Goal: Task Accomplishment & Management: Complete application form

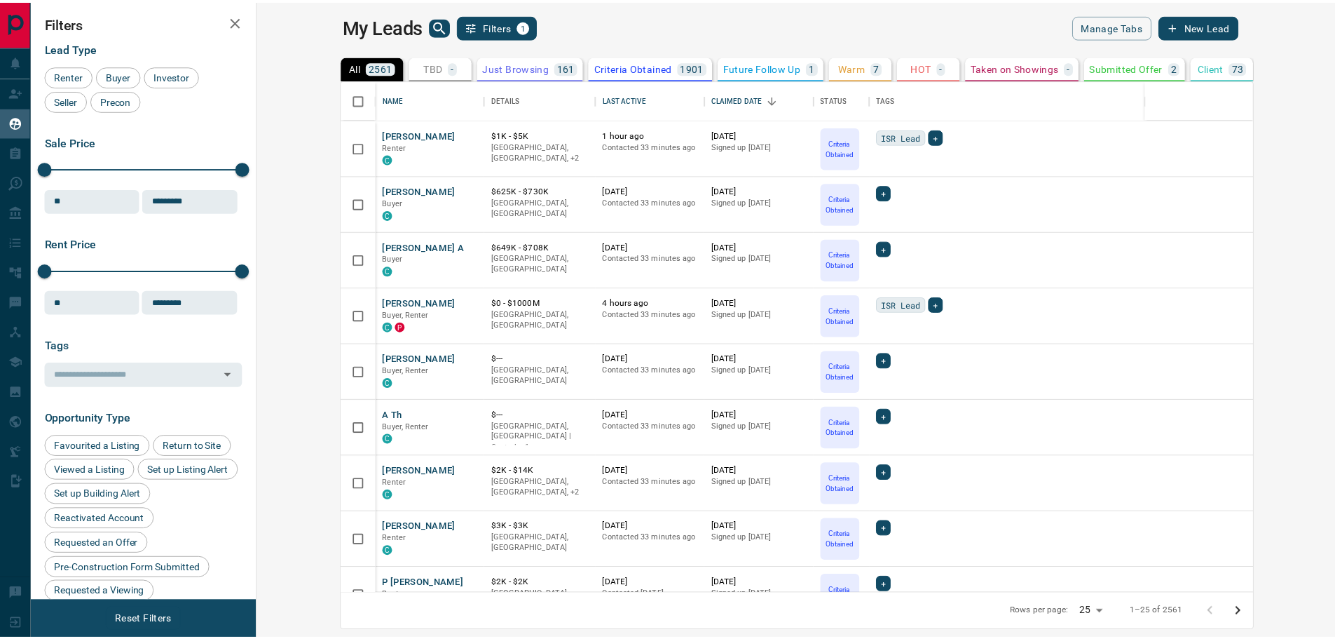
scroll to position [503, 1070]
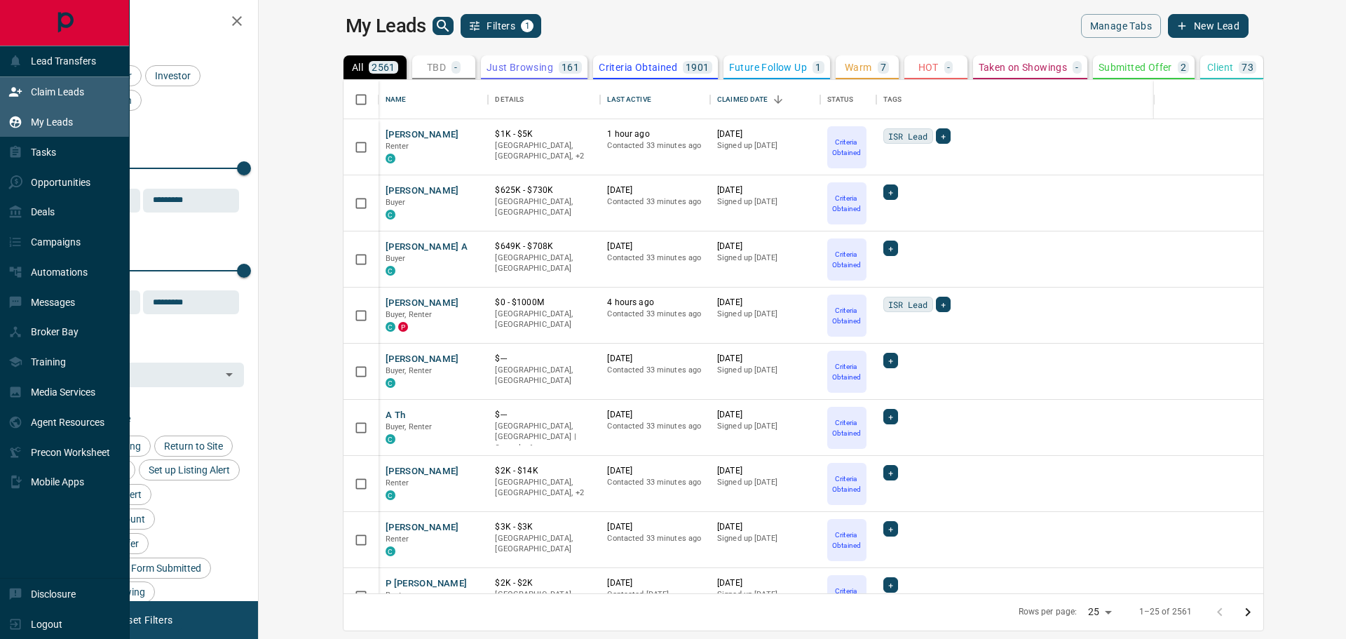
click at [76, 97] on p "Claim Leads" at bounding box center [57, 91] width 53 height 11
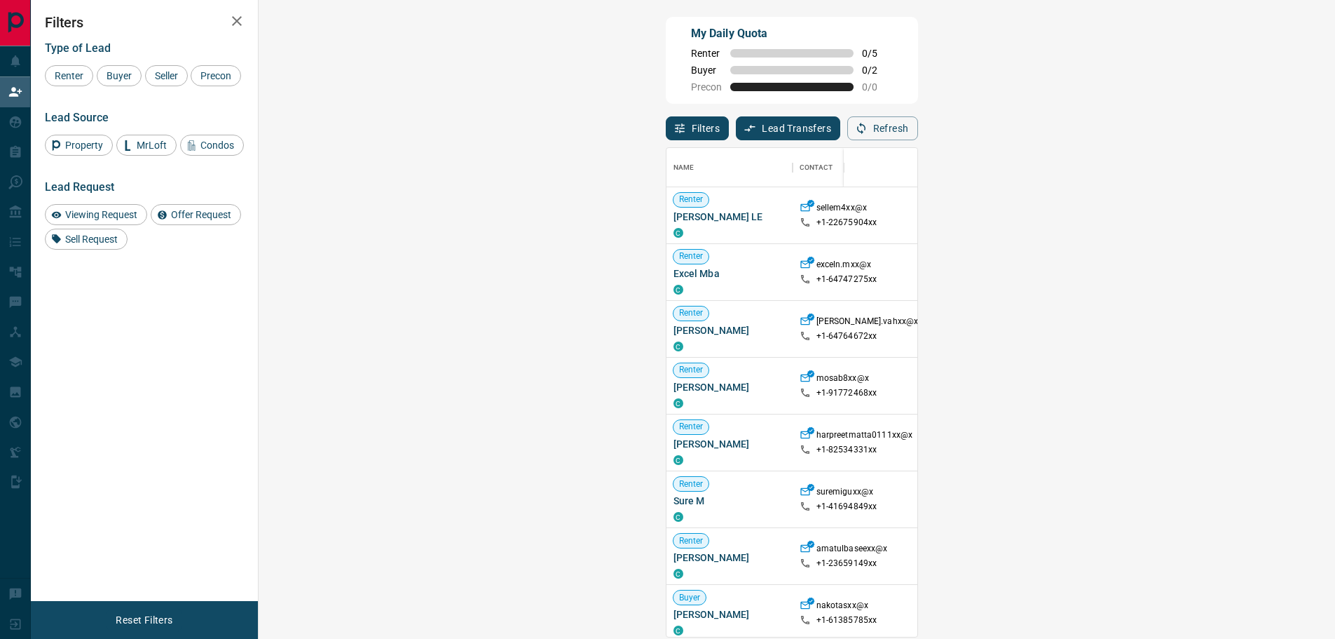
scroll to position [140, 0]
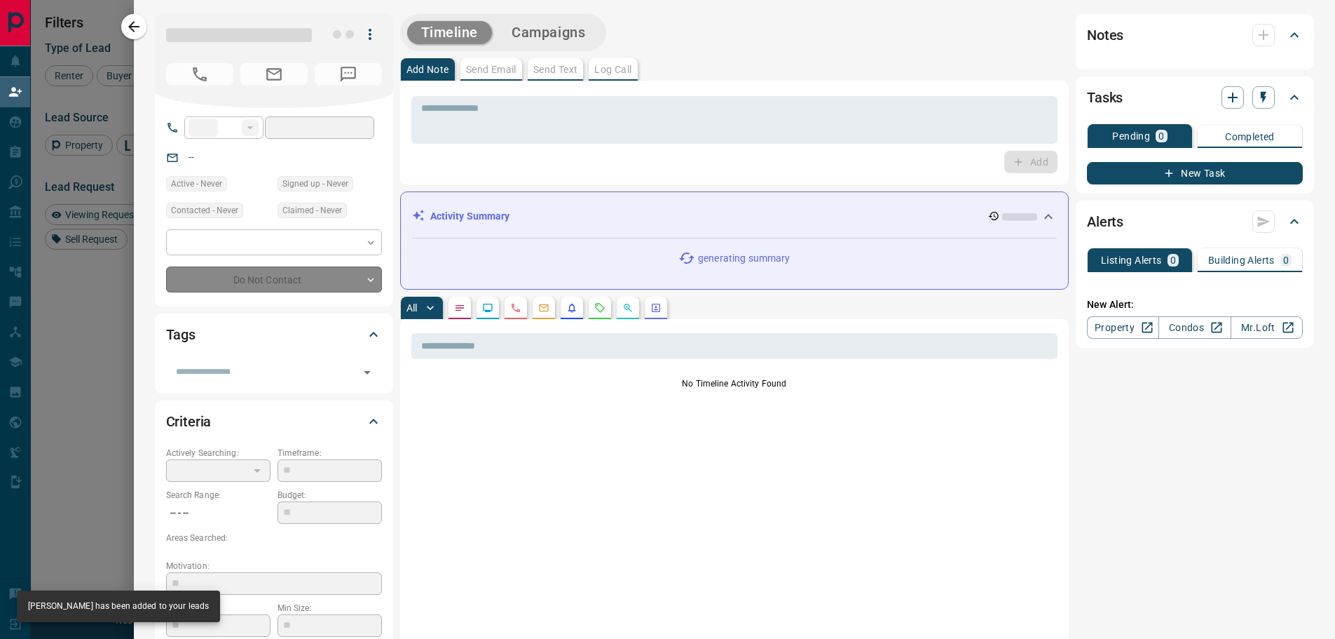
type input "**"
type input "**********"
type input "**"
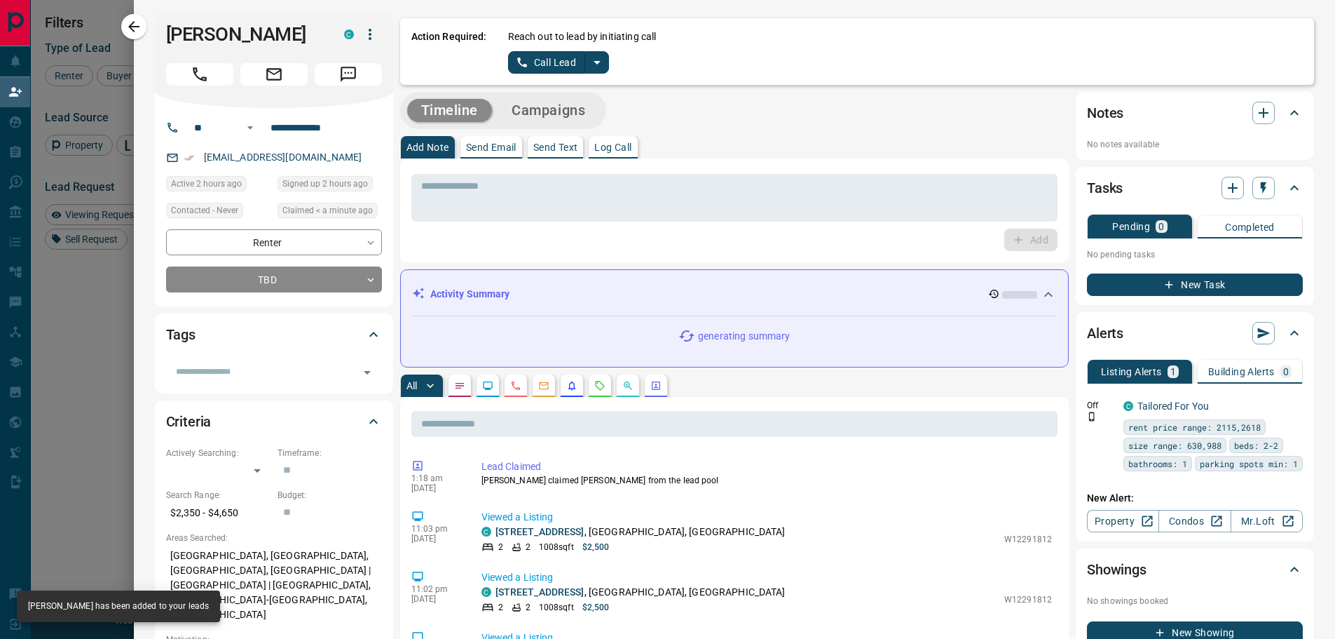
click at [598, 68] on button "split button" at bounding box center [597, 62] width 24 height 22
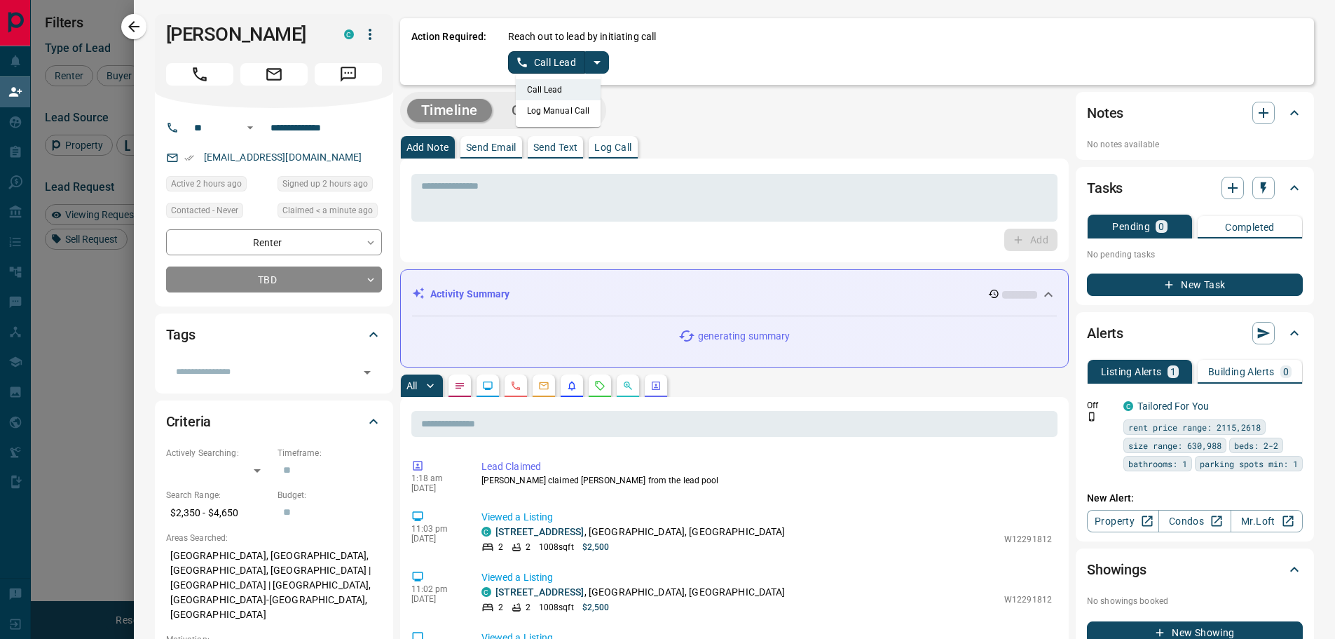
click at [559, 110] on li "Log Manual Call" at bounding box center [559, 110] width 86 height 21
click at [558, 68] on button "Log Manual Call" at bounding box center [554, 62] width 93 height 22
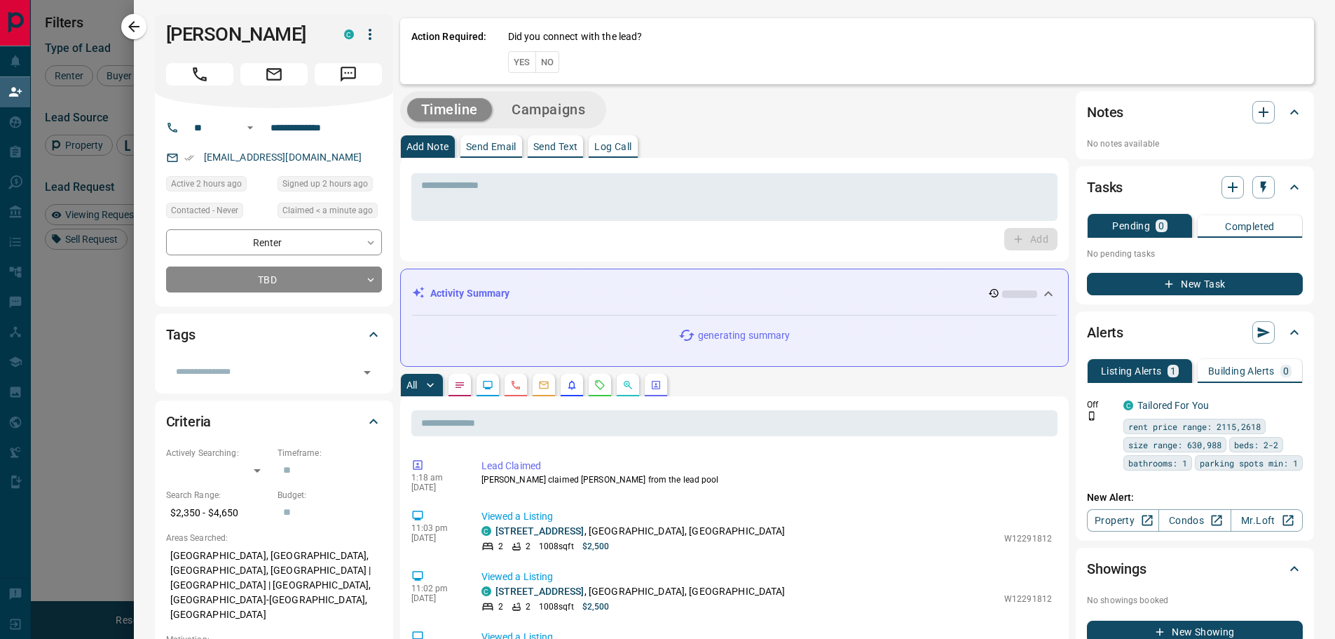
click at [545, 64] on button "No" at bounding box center [547, 62] width 25 height 22
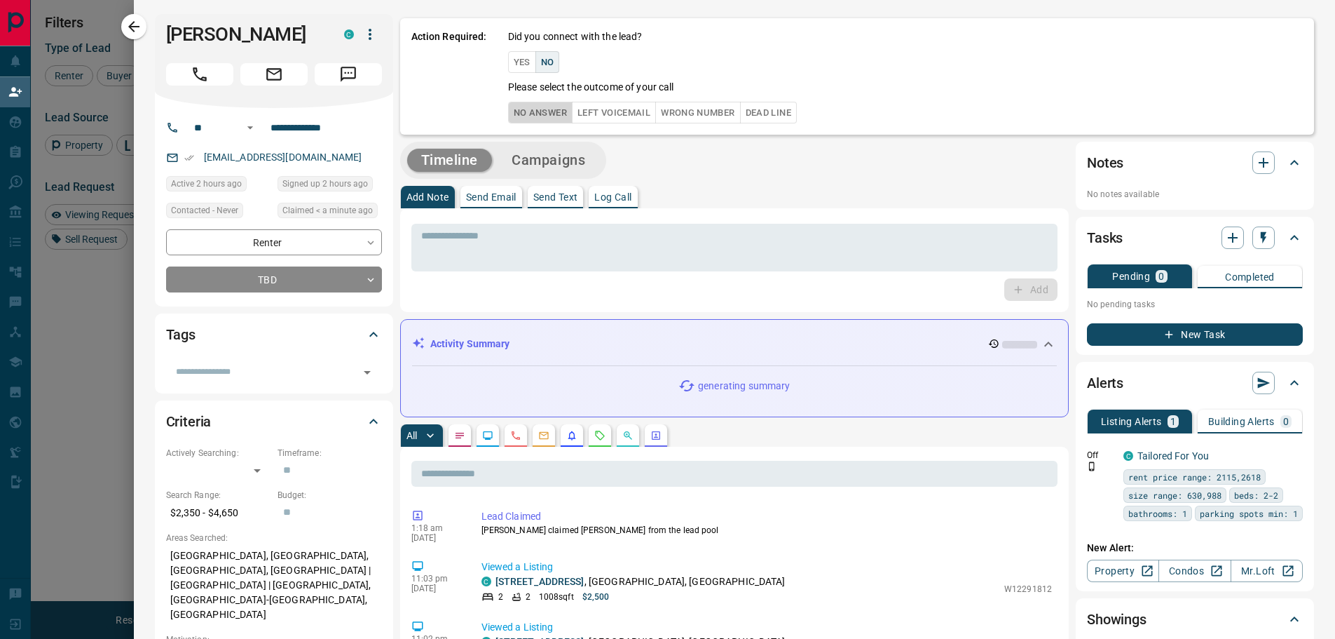
click at [530, 108] on button "No Answer" at bounding box center [540, 113] width 64 height 22
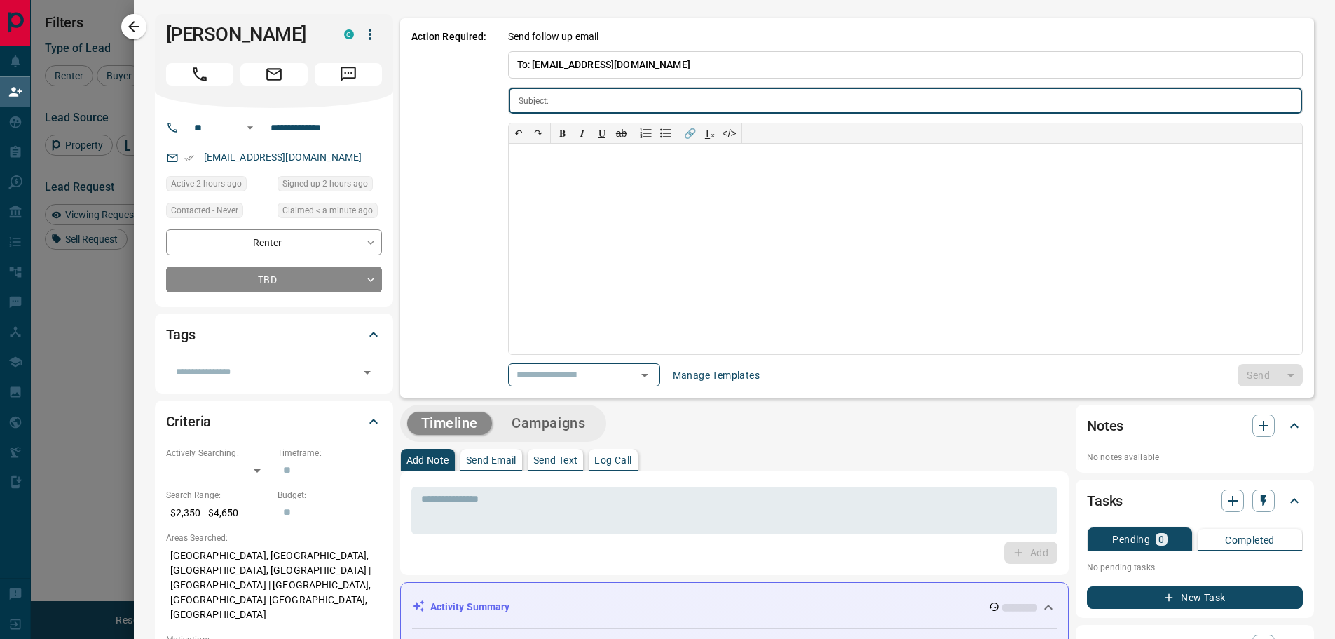
type input "**********"
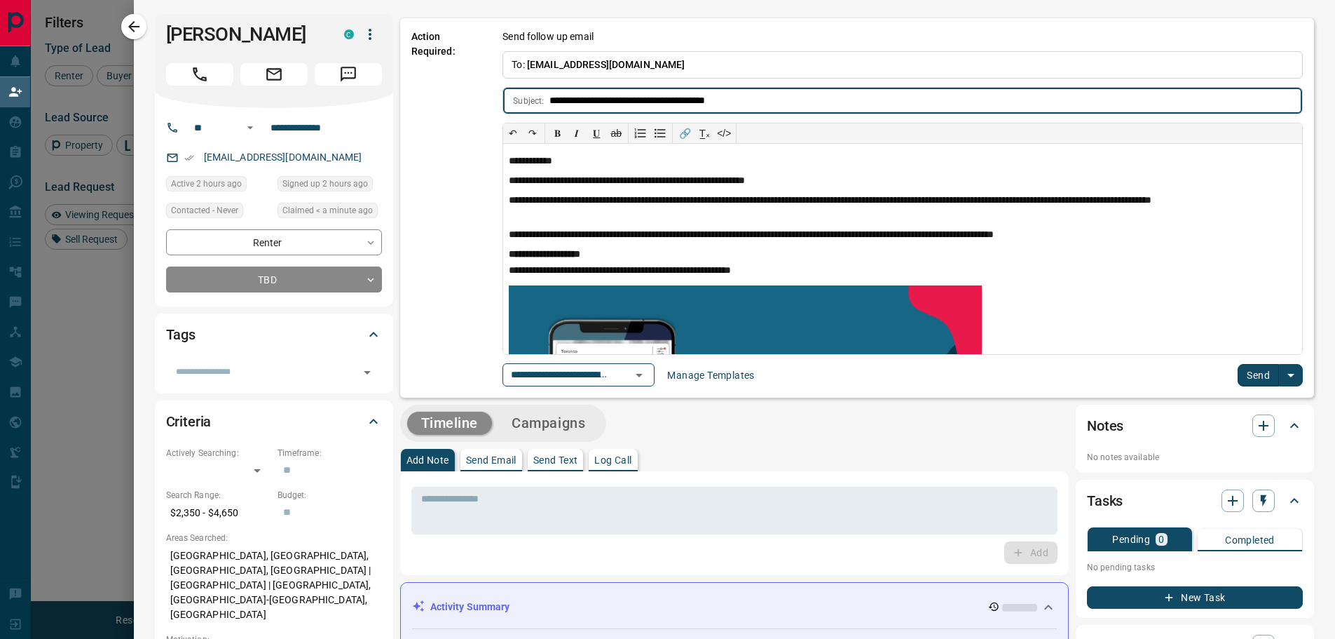
click at [1243, 369] on button "Send" at bounding box center [1258, 375] width 41 height 22
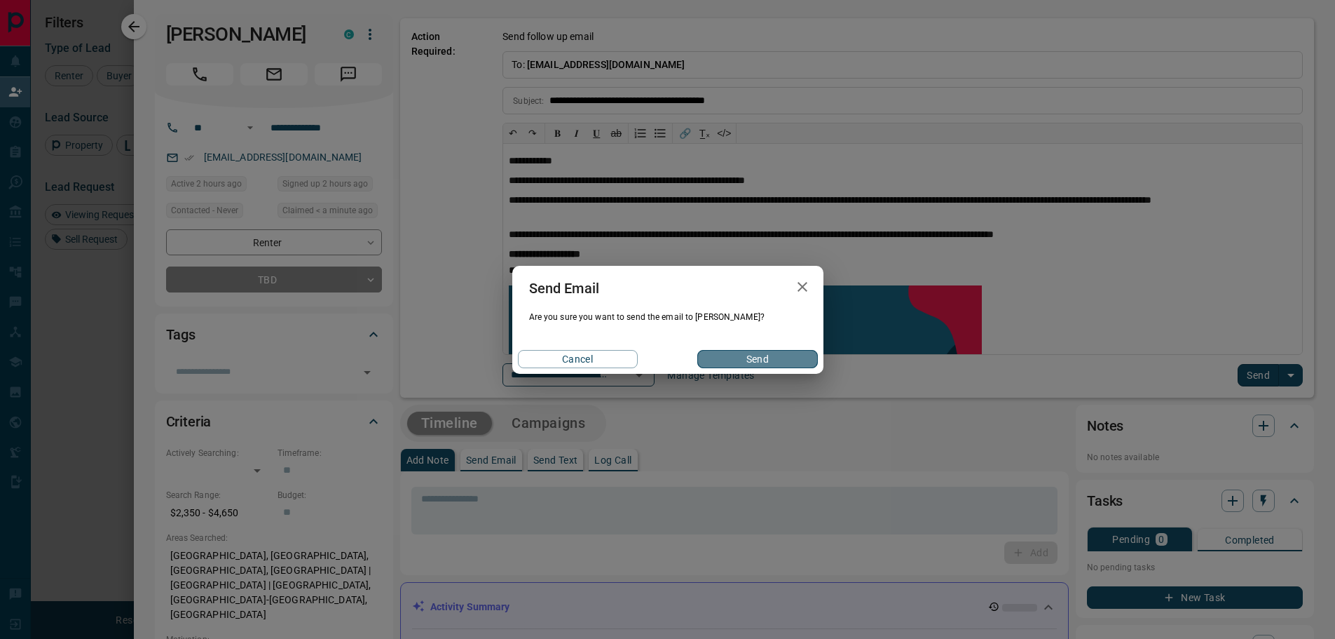
click at [765, 350] on button "Send" at bounding box center [757, 359] width 120 height 18
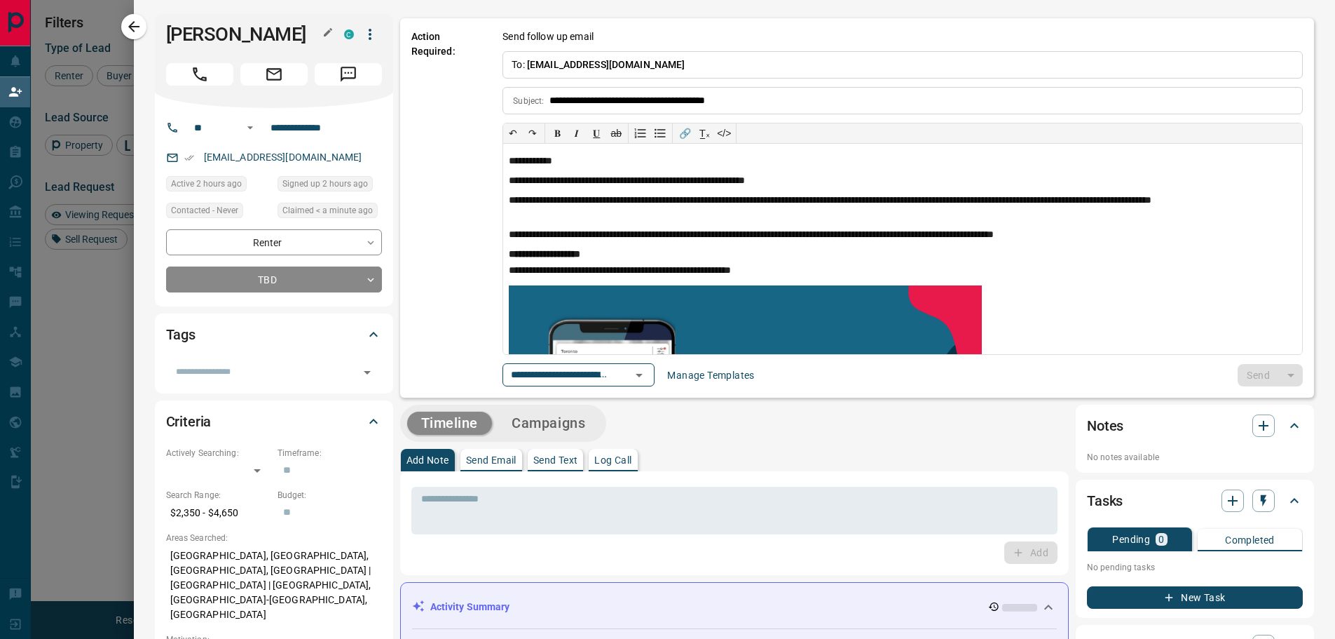
click at [186, 33] on h1 "[PERSON_NAME]" at bounding box center [244, 34] width 157 height 22
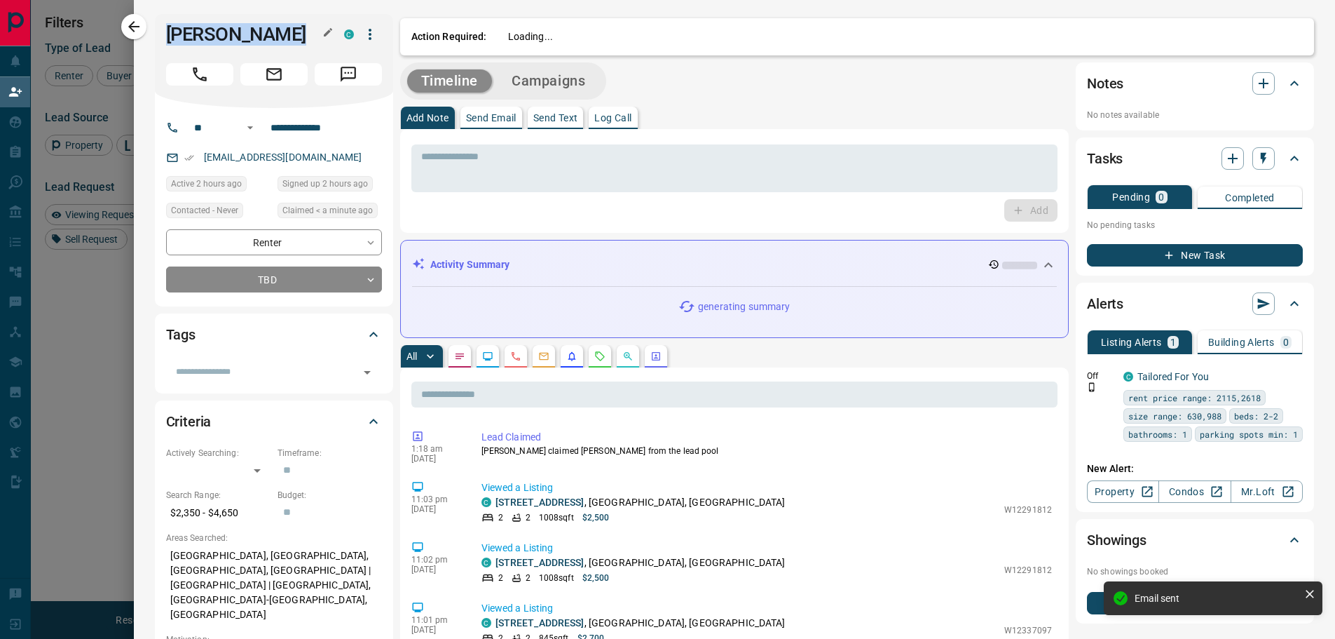
click at [186, 33] on h1 "[PERSON_NAME]" at bounding box center [244, 34] width 157 height 22
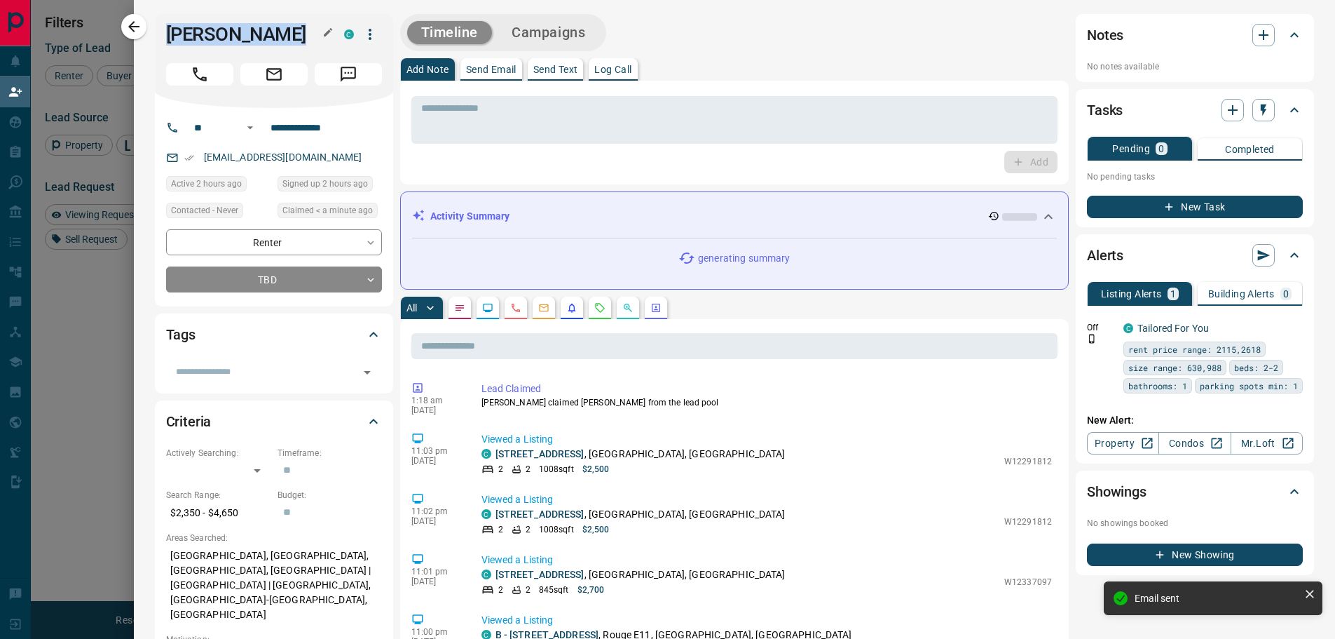
copy div "[PERSON_NAME]"
click at [530, 450] on link "[STREET_ADDRESS]" at bounding box center [540, 453] width 89 height 11
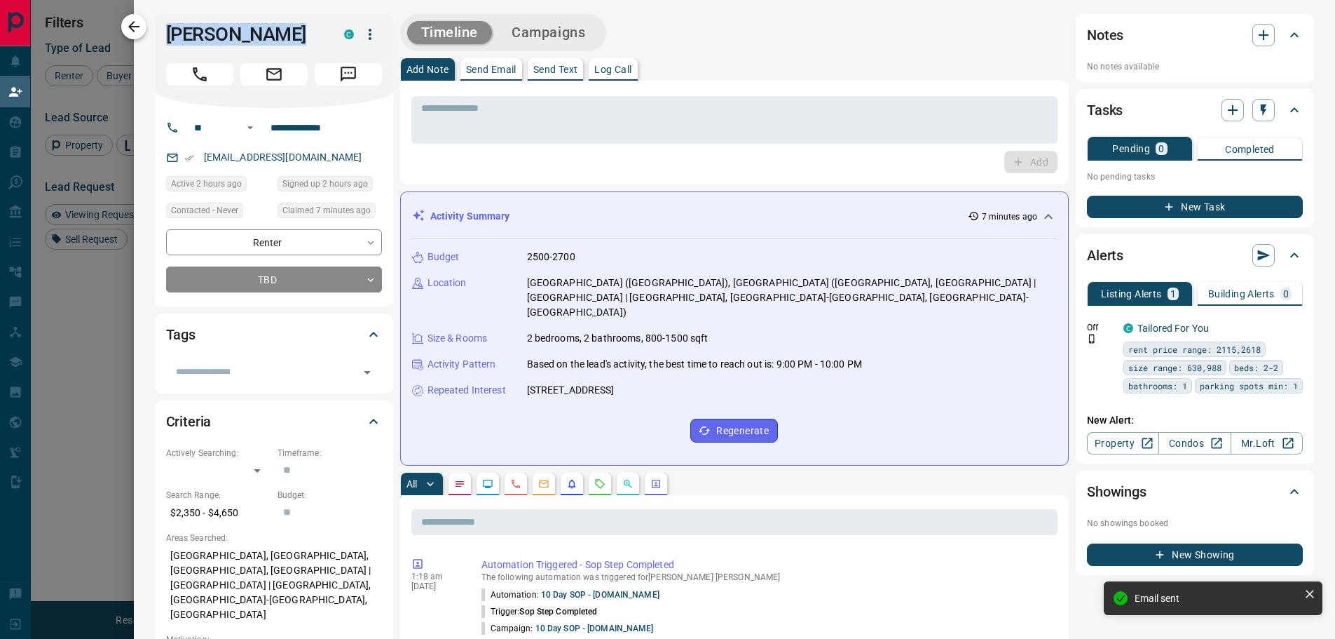
click at [142, 26] on icon "button" at bounding box center [133, 26] width 17 height 17
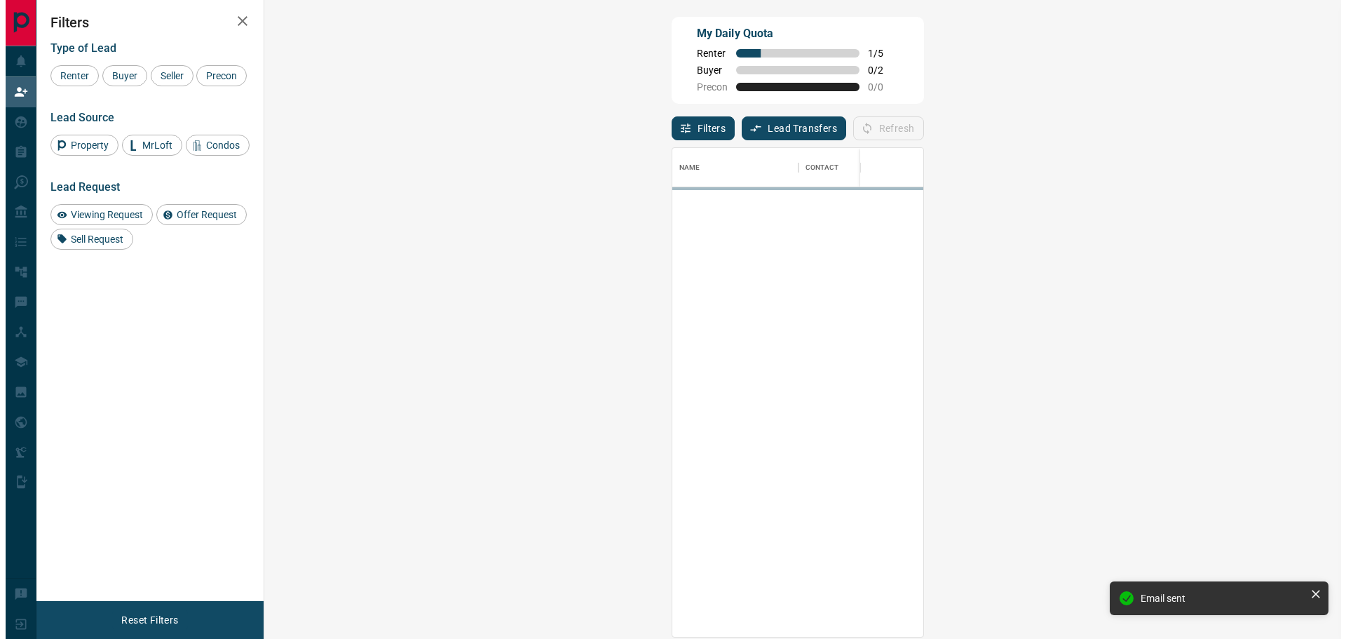
scroll to position [478, 1036]
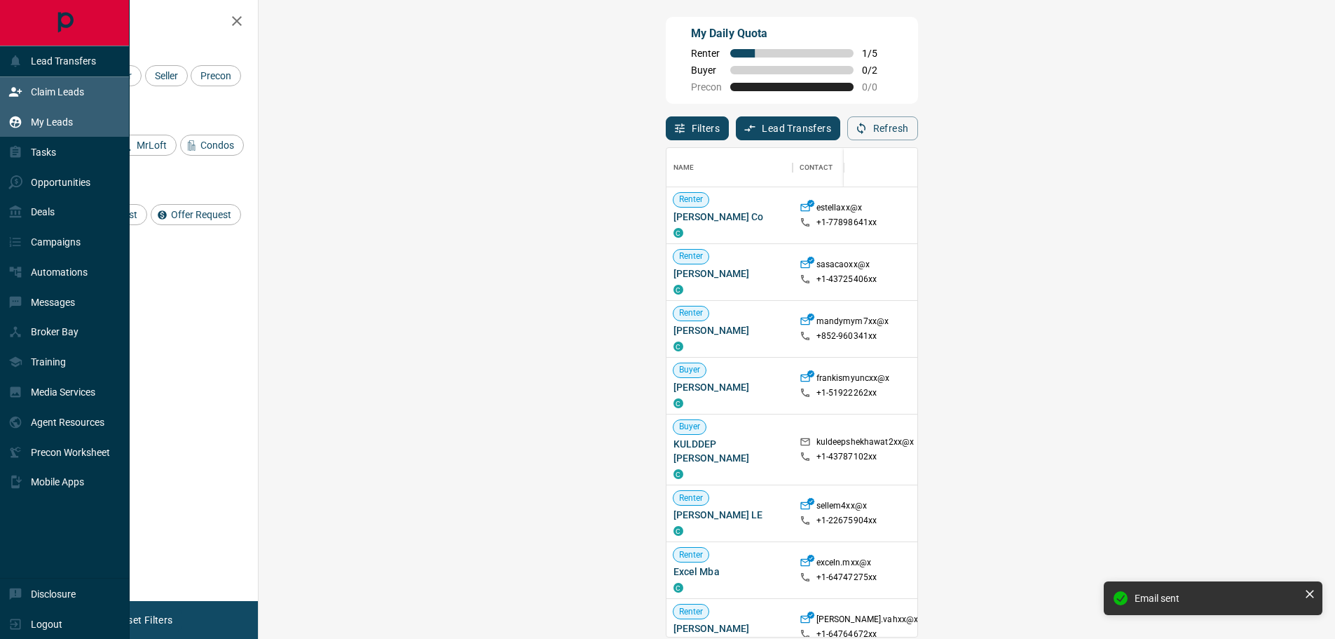
click at [29, 126] on div "My Leads" at bounding box center [40, 122] width 64 height 23
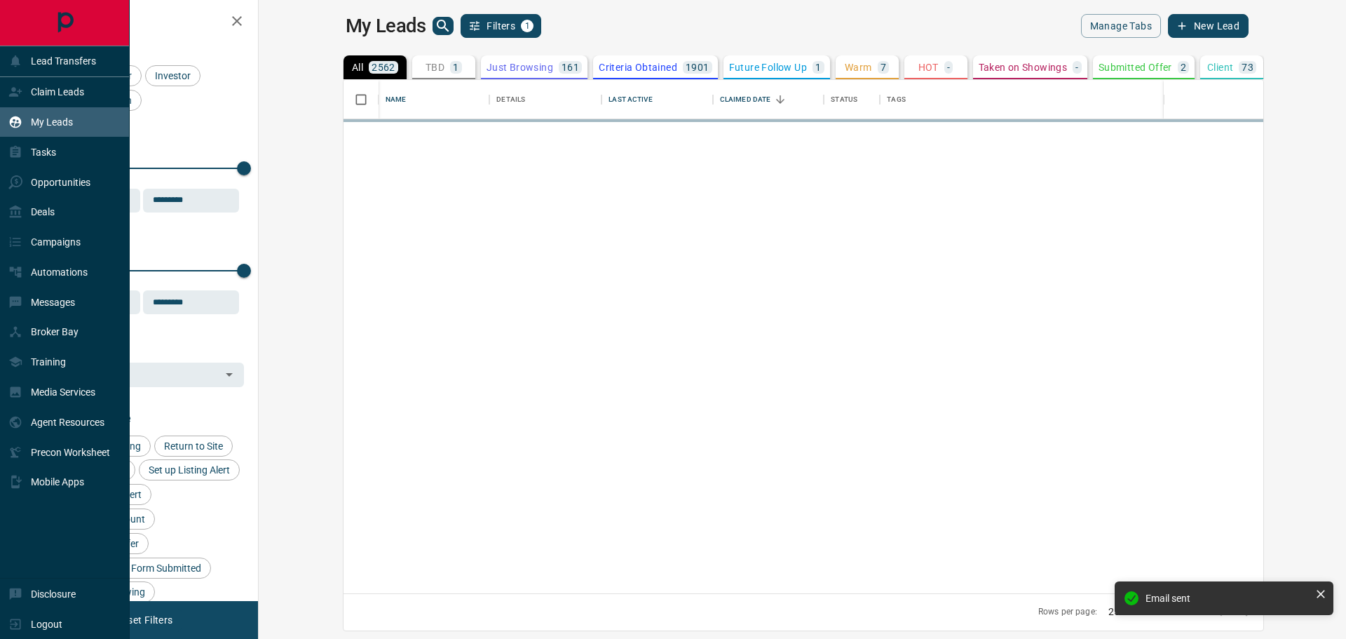
scroll to position [503, 1070]
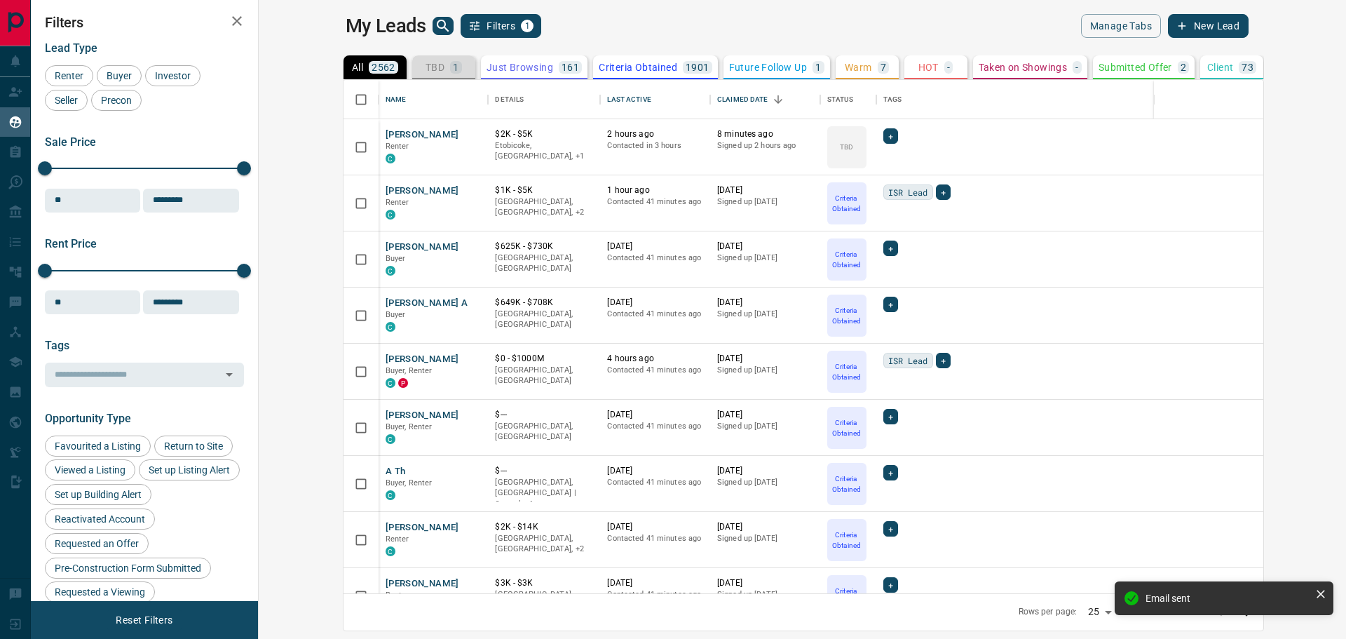
click at [412, 64] on button "TBD 1" at bounding box center [443, 67] width 63 height 24
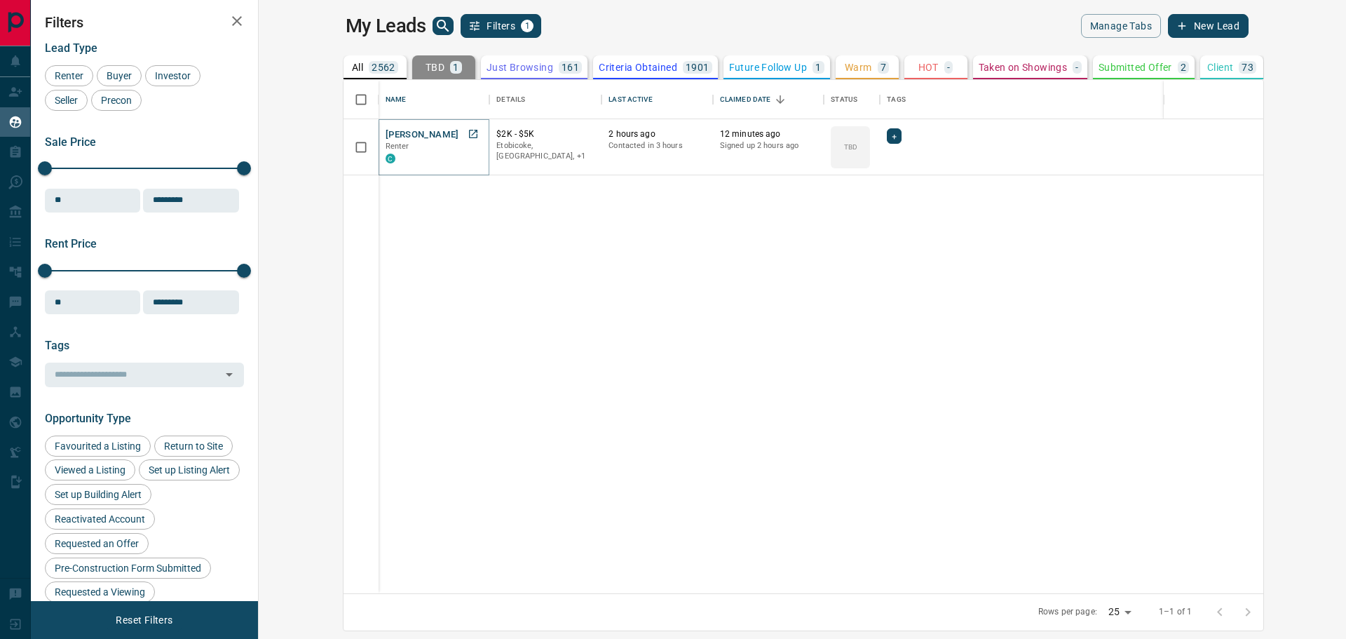
click at [385, 133] on button "[PERSON_NAME]" at bounding box center [422, 134] width 74 height 13
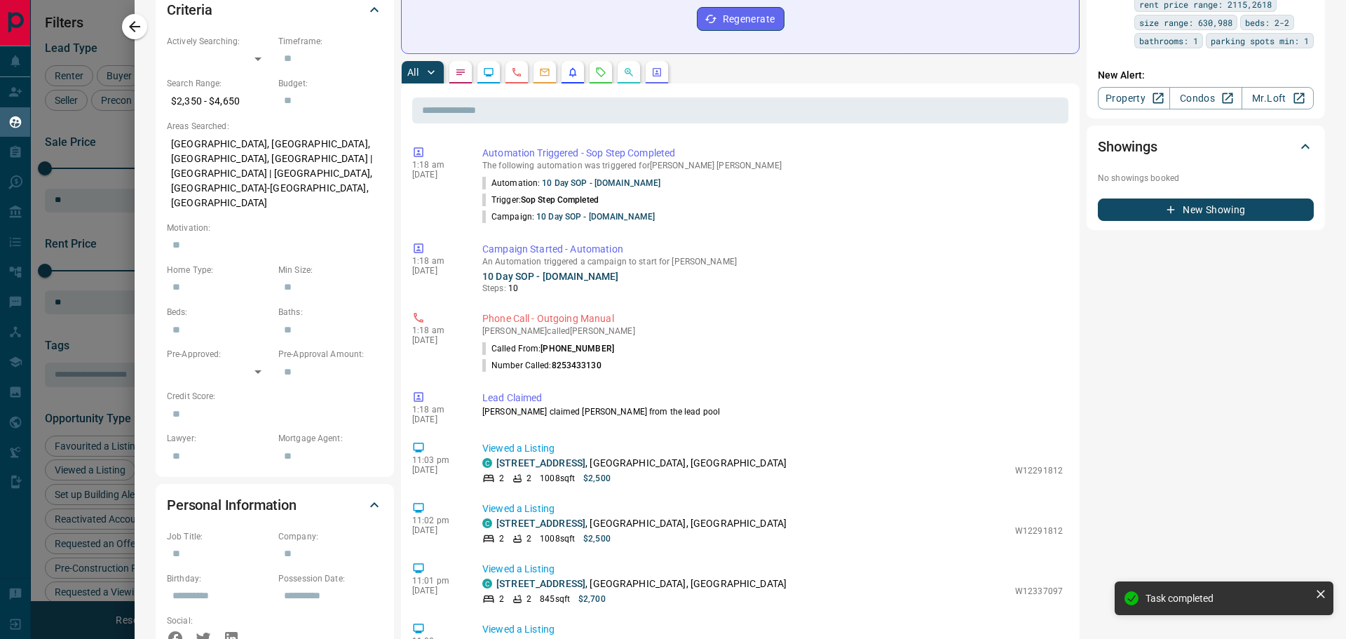
scroll to position [421, 0]
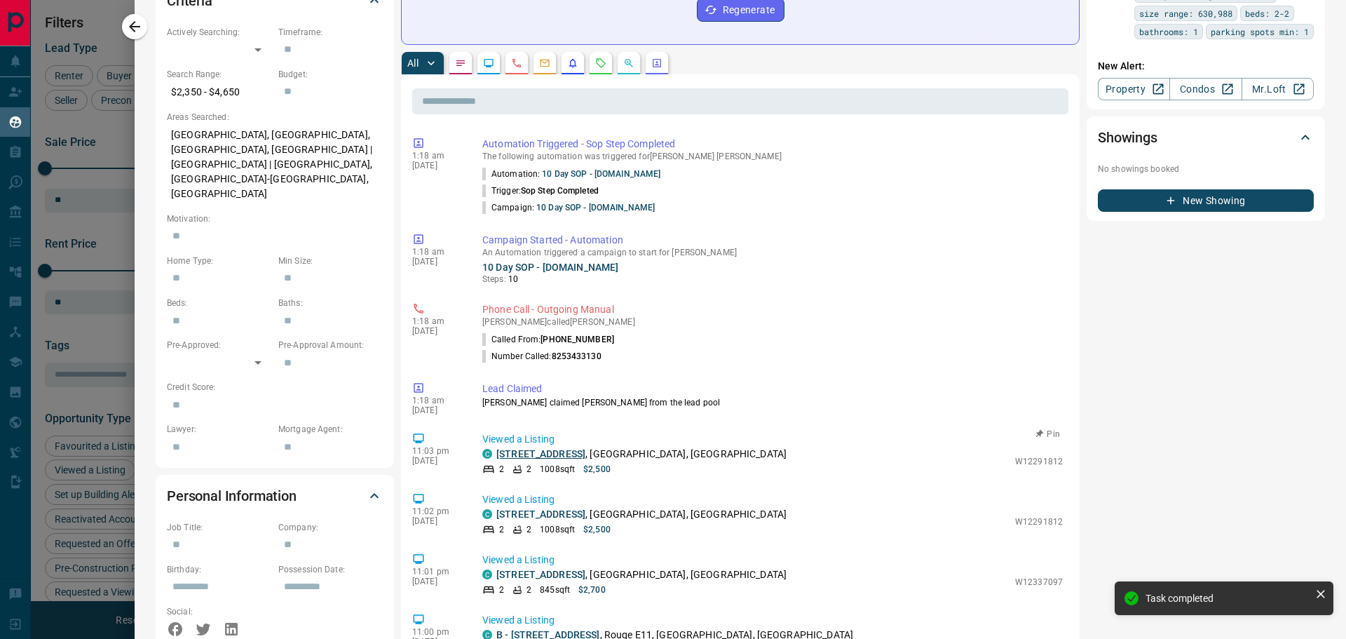
click at [559, 448] on link "[STREET_ADDRESS]" at bounding box center [540, 453] width 89 height 11
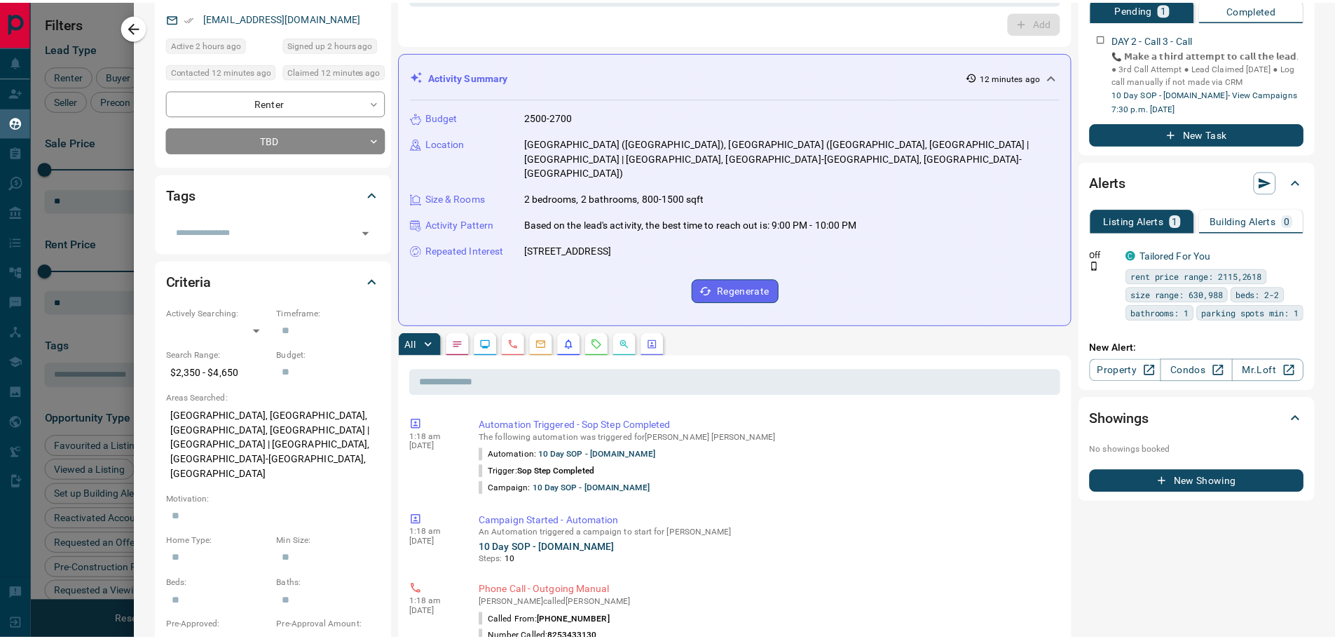
scroll to position [0, 0]
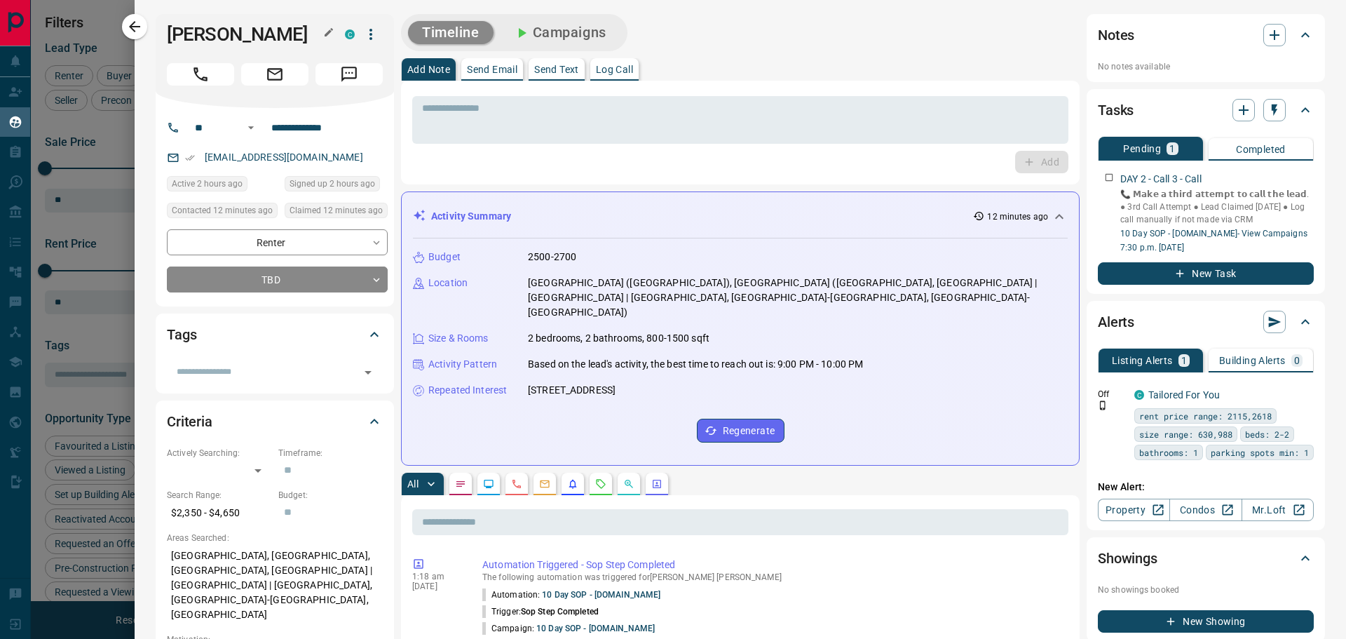
click at [205, 42] on h1 "[PERSON_NAME]" at bounding box center [245, 34] width 157 height 22
copy div "[PERSON_NAME]"
click at [131, 25] on icon "button" at bounding box center [134, 26] width 11 height 11
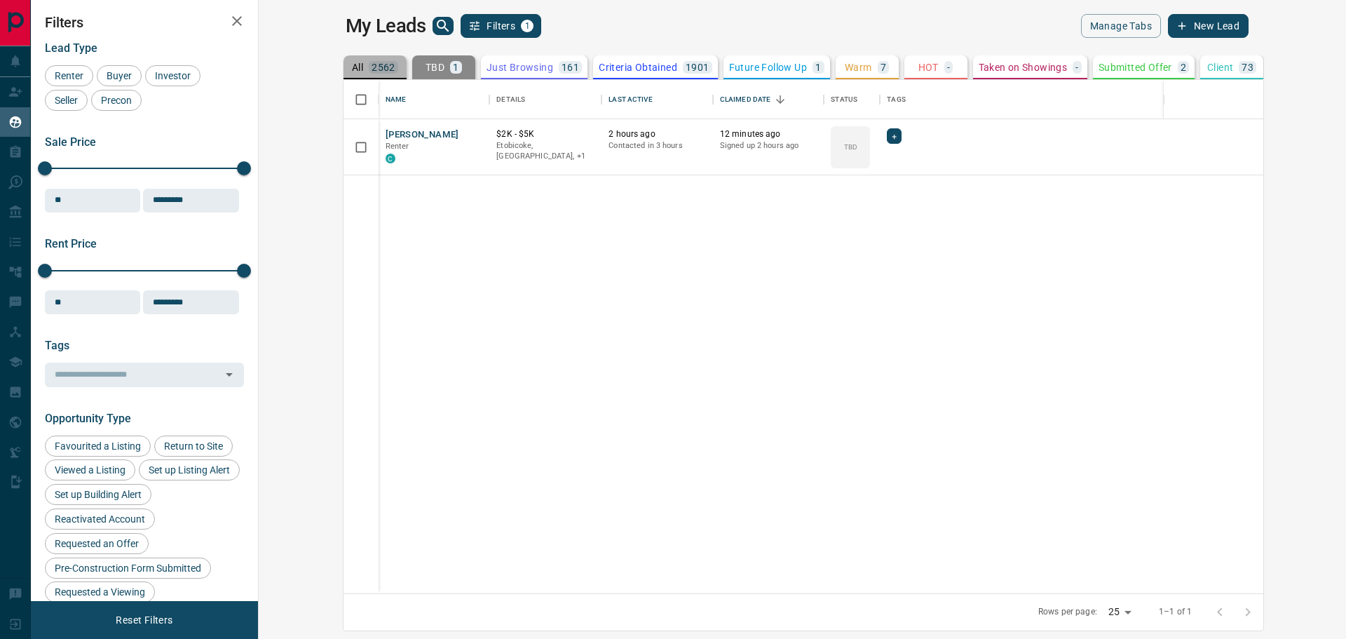
click at [369, 72] on div "2562" at bounding box center [383, 67] width 29 height 13
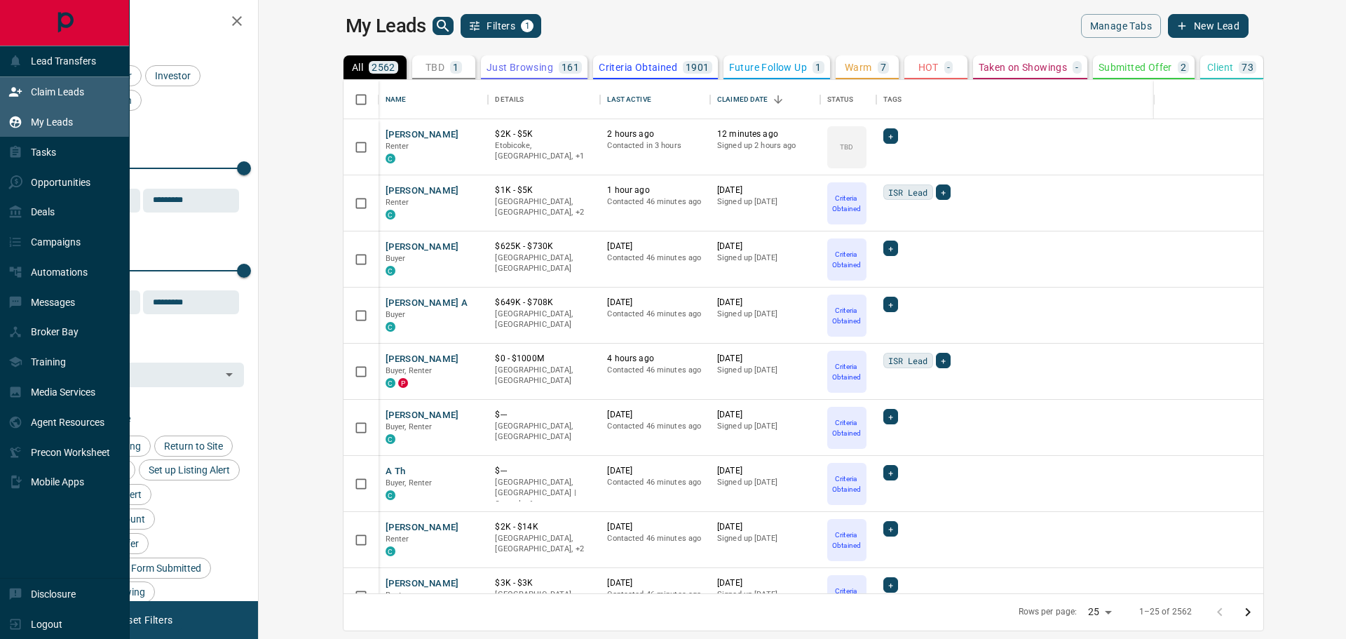
click at [13, 99] on icon at bounding box center [15, 92] width 14 height 14
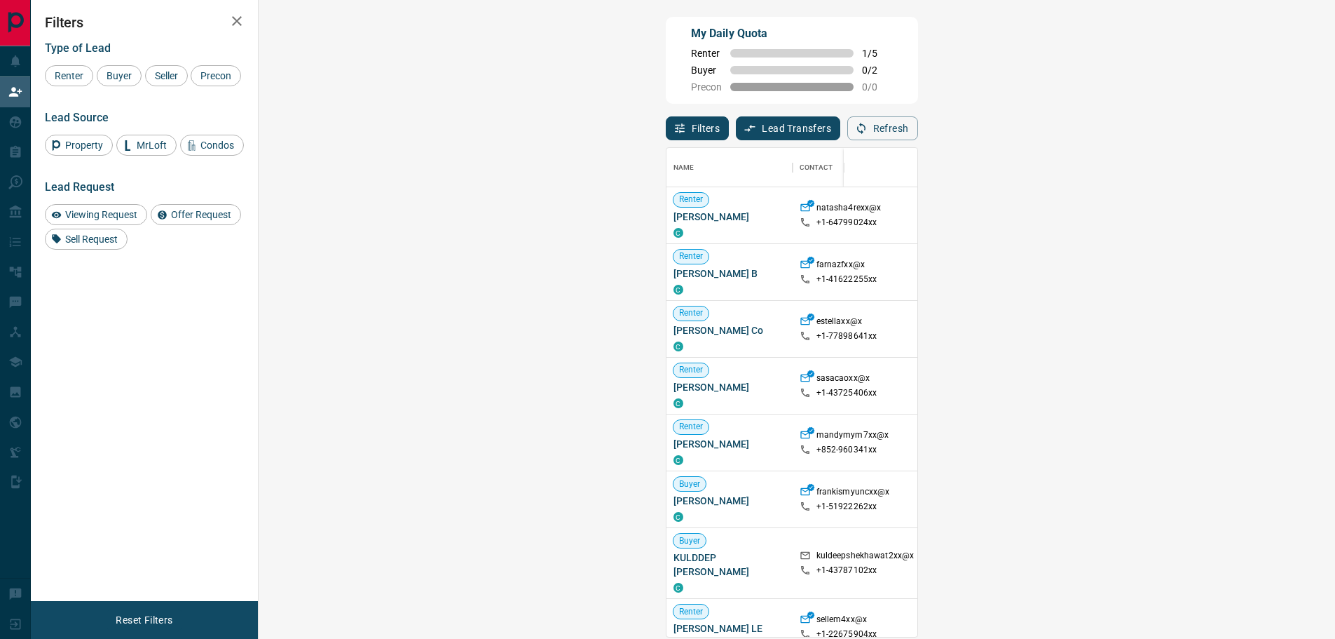
scroll to position [478, 1036]
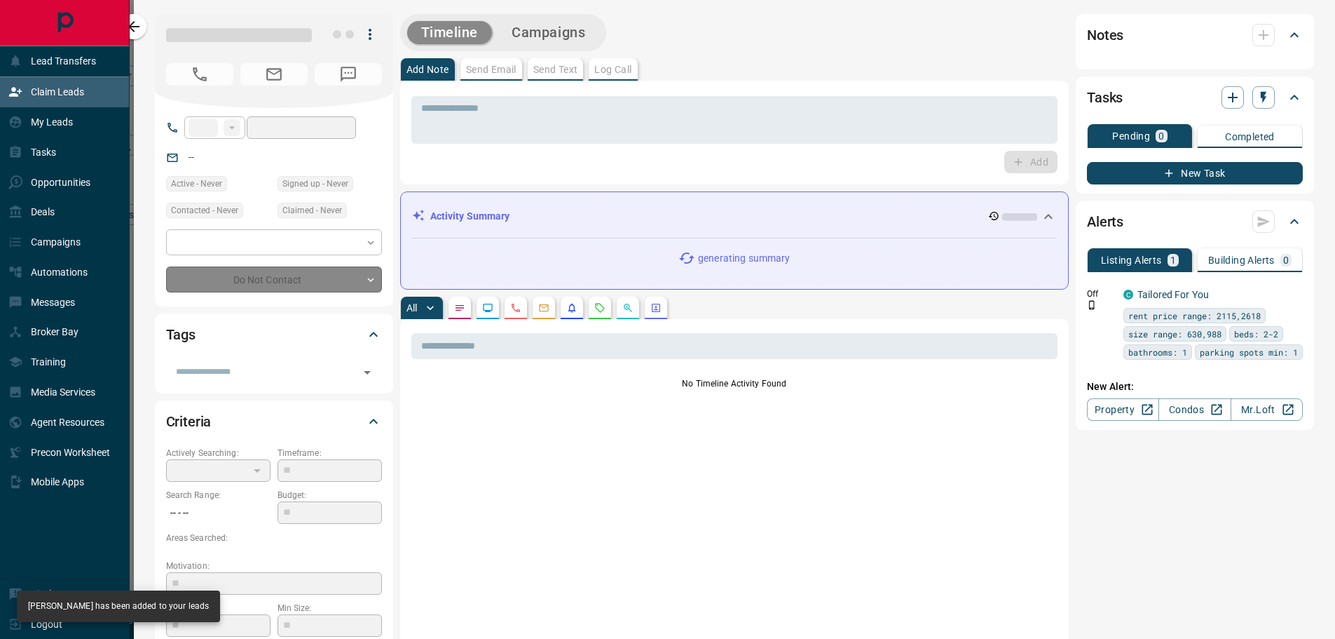
type input "**"
type input "**********"
type input "**"
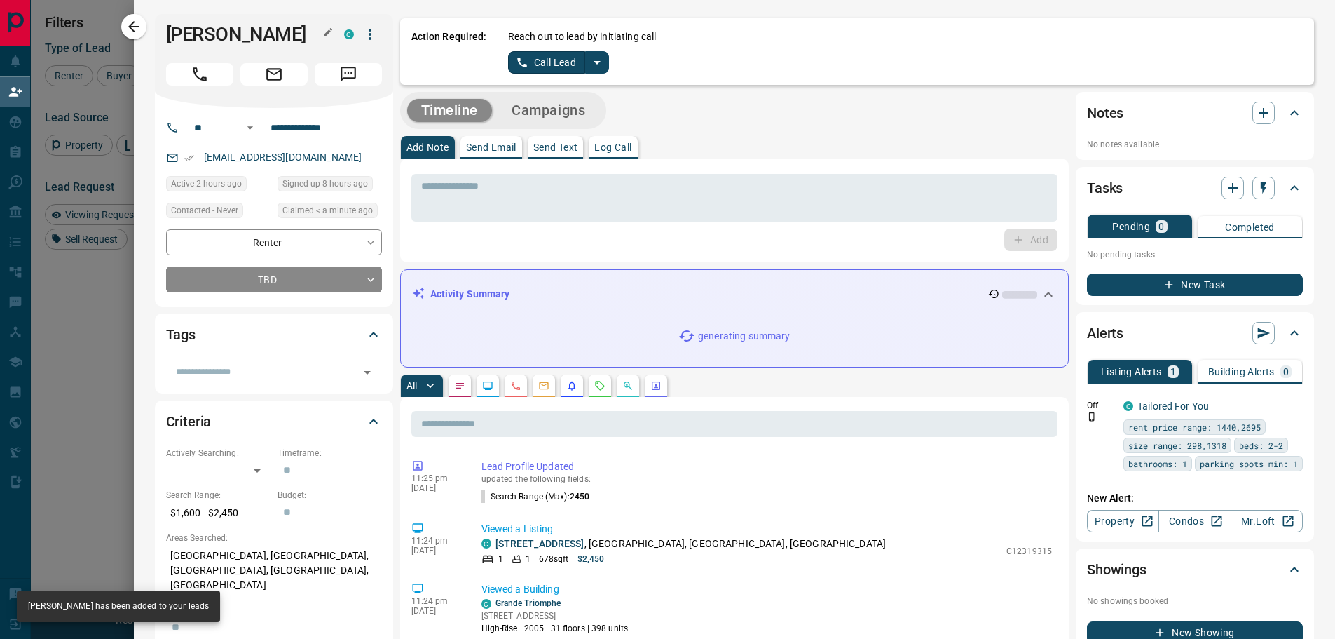
click at [212, 37] on h1 "[PERSON_NAME]" at bounding box center [244, 34] width 157 height 22
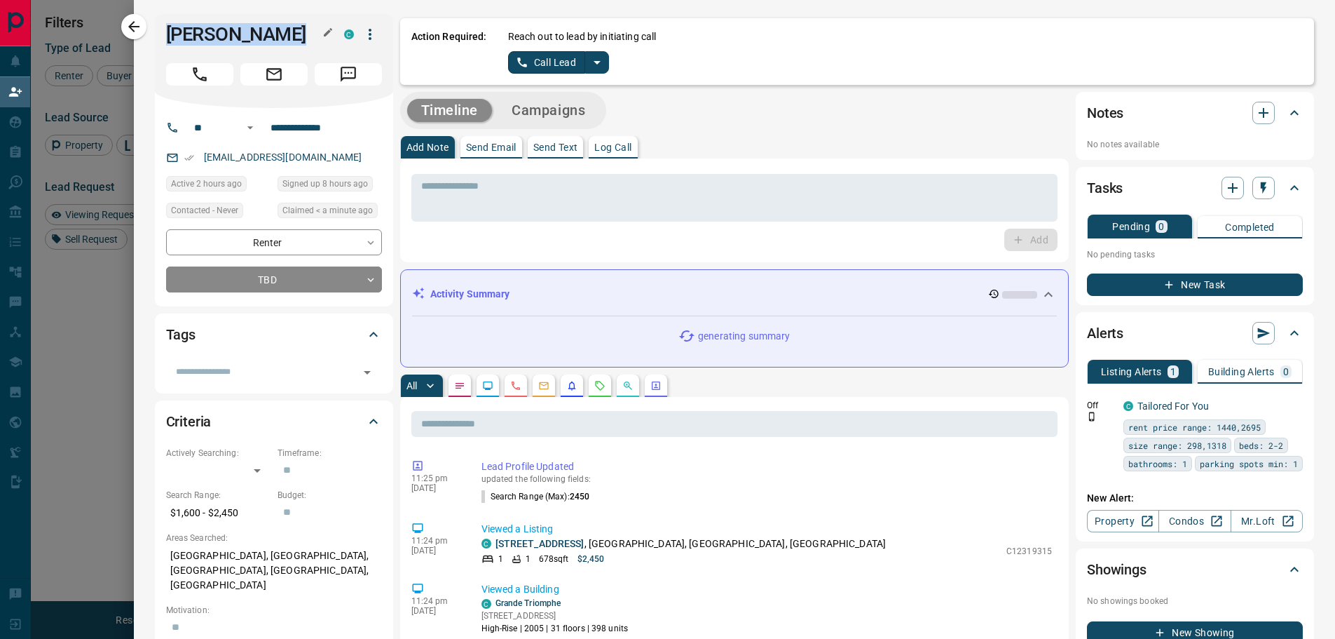
click at [212, 37] on h1 "[PERSON_NAME]" at bounding box center [244, 34] width 157 height 22
copy div "[PERSON_NAME]"
click at [589, 64] on icon "split button" at bounding box center [597, 62] width 17 height 17
click at [581, 114] on li "Log Manual Call" at bounding box center [559, 110] width 86 height 21
click at [529, 60] on button "Log Manual Call" at bounding box center [554, 62] width 93 height 22
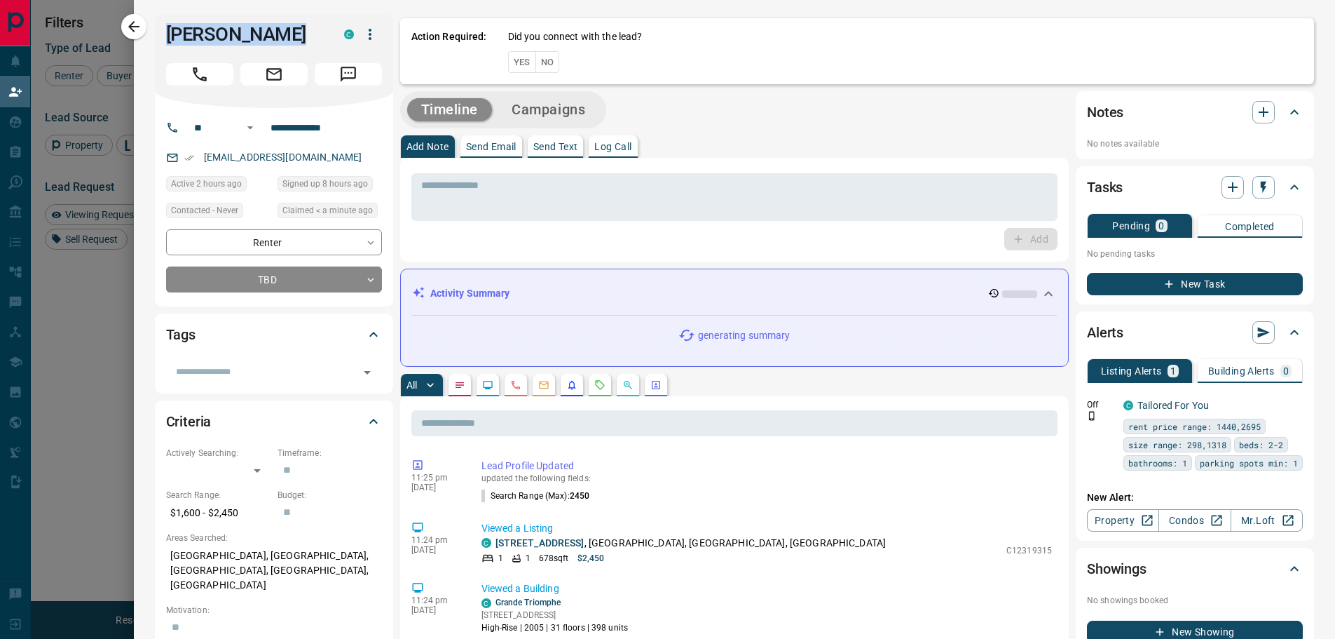
click at [540, 62] on button "No" at bounding box center [547, 62] width 25 height 22
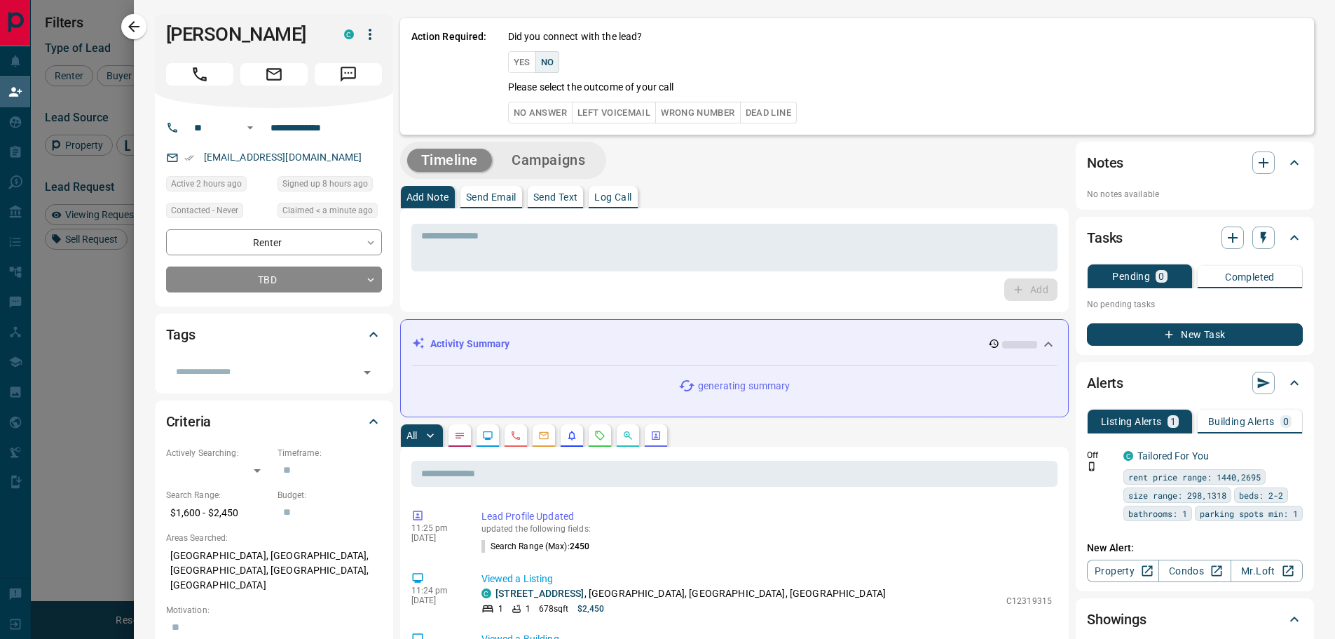
click at [524, 100] on div "Did you connect with the lead? Yes No Please select the outcome of your call No…" at bounding box center [905, 76] width 795 height 94
drag, startPoint x: 539, startPoint y: 113, endPoint x: 744, endPoint y: 142, distance: 206.8
click at [540, 114] on button "No Answer" at bounding box center [540, 113] width 64 height 22
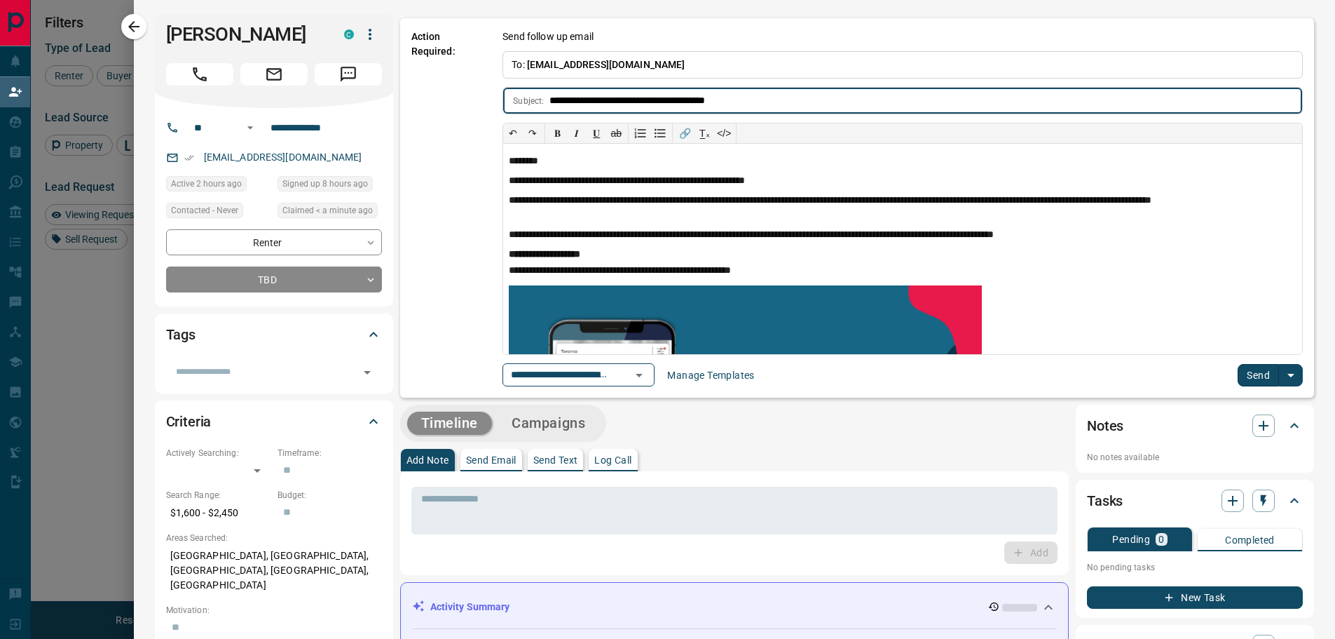
click at [1240, 371] on button "Send" at bounding box center [1258, 375] width 41 height 22
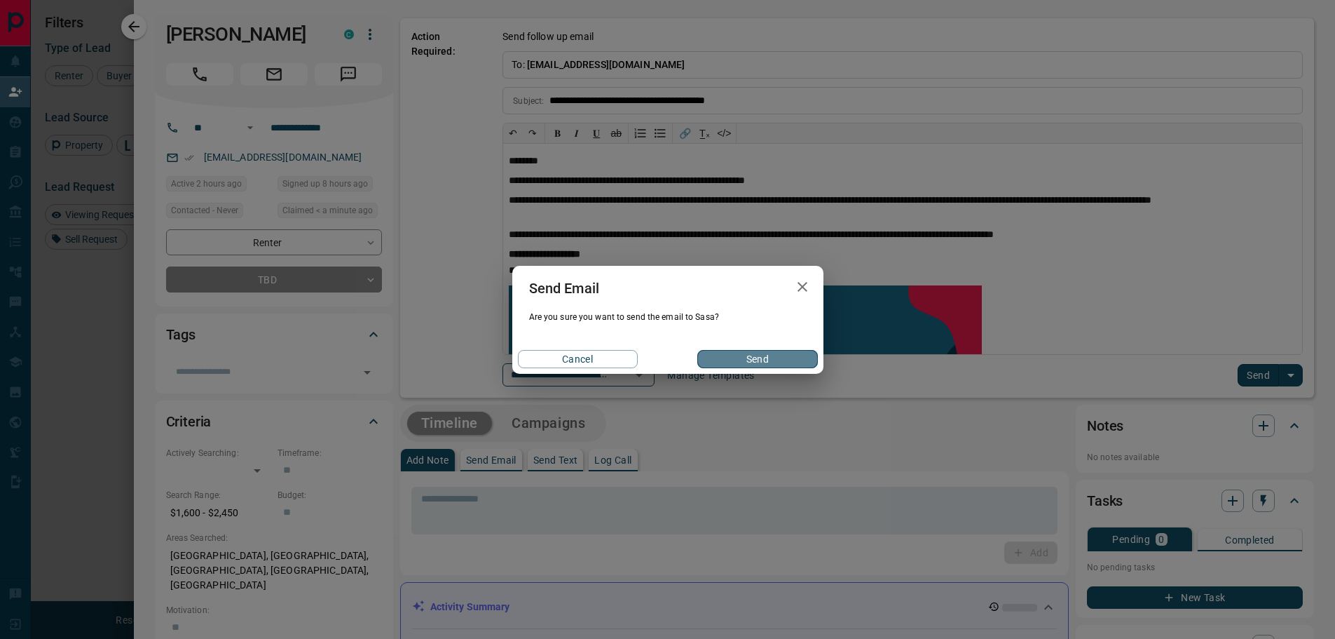
click at [782, 364] on button "Send" at bounding box center [757, 359] width 120 height 18
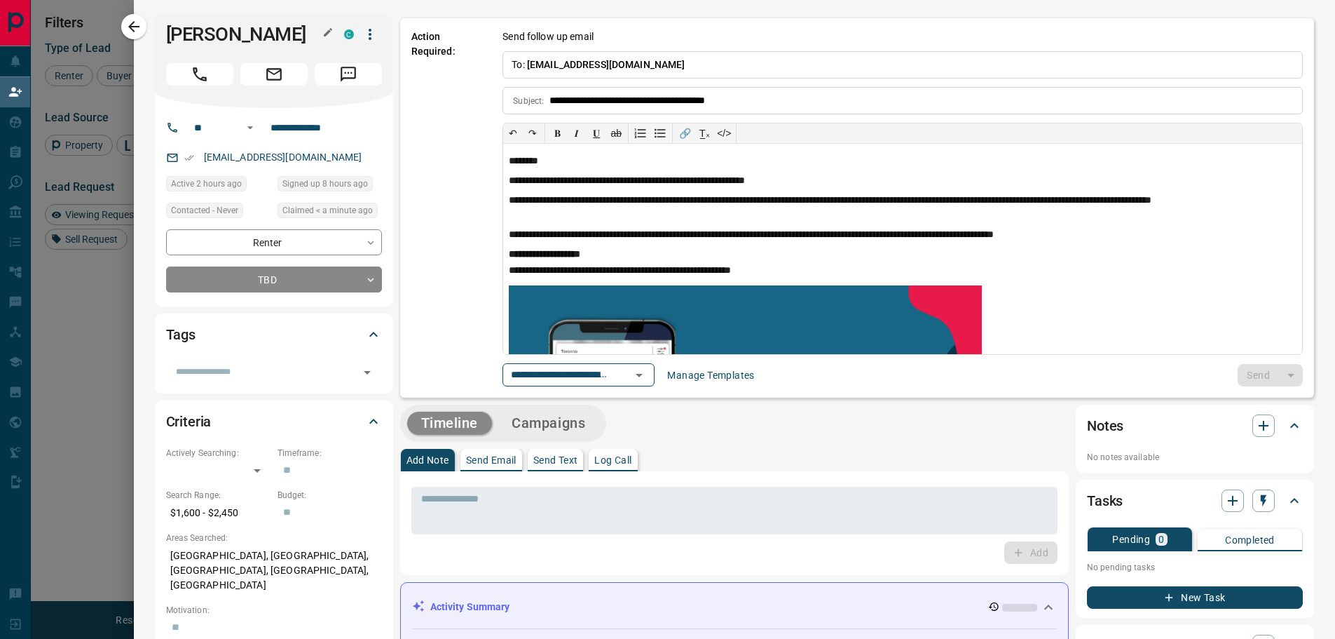
click at [174, 30] on h1 "[PERSON_NAME]" at bounding box center [244, 34] width 157 height 22
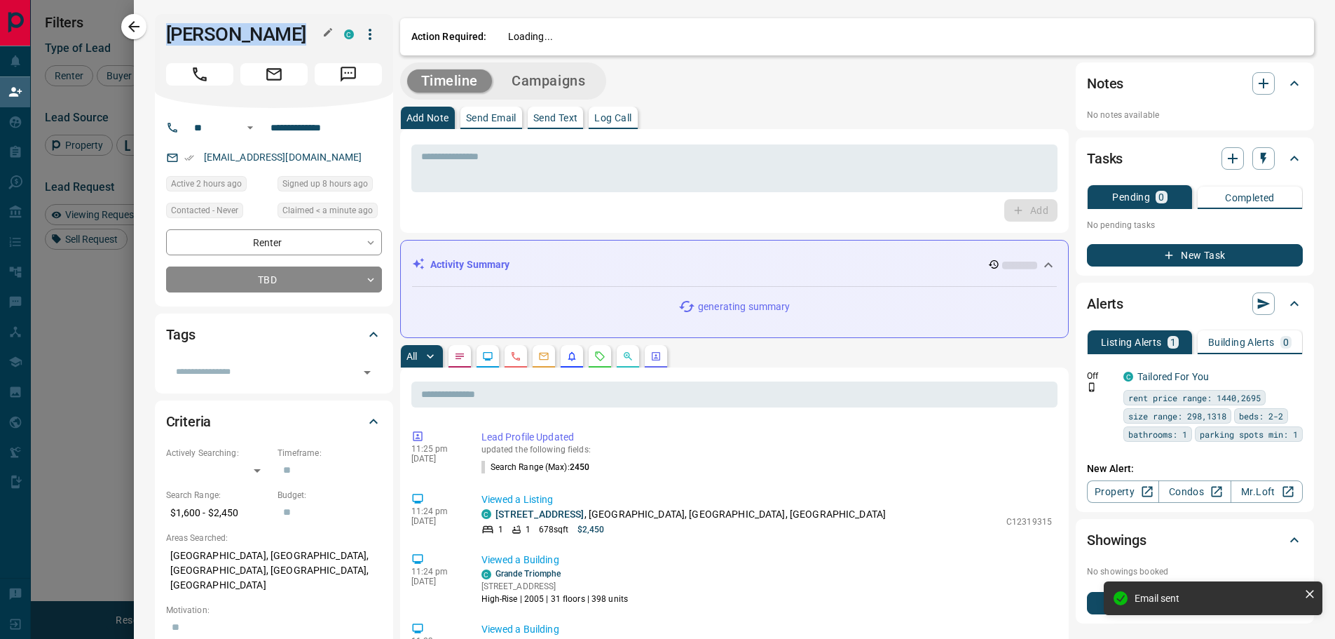
click at [174, 30] on h1 "[PERSON_NAME]" at bounding box center [244, 34] width 157 height 22
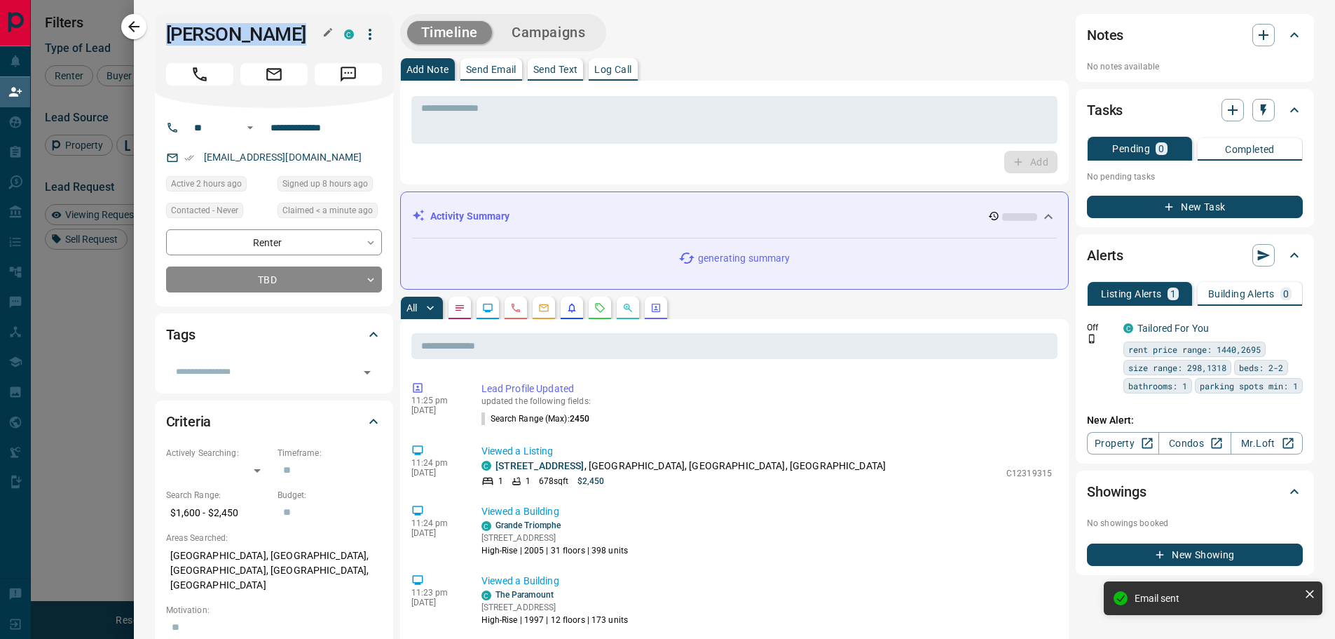
copy div "[PERSON_NAME]"
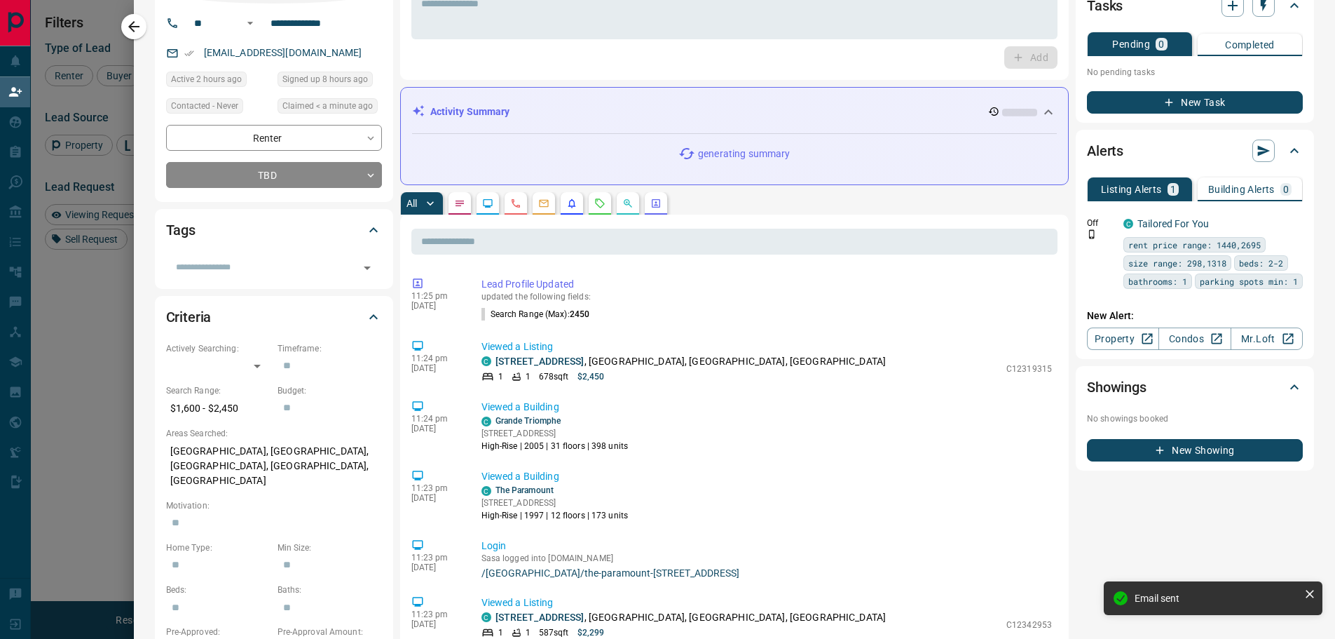
scroll to position [140, 0]
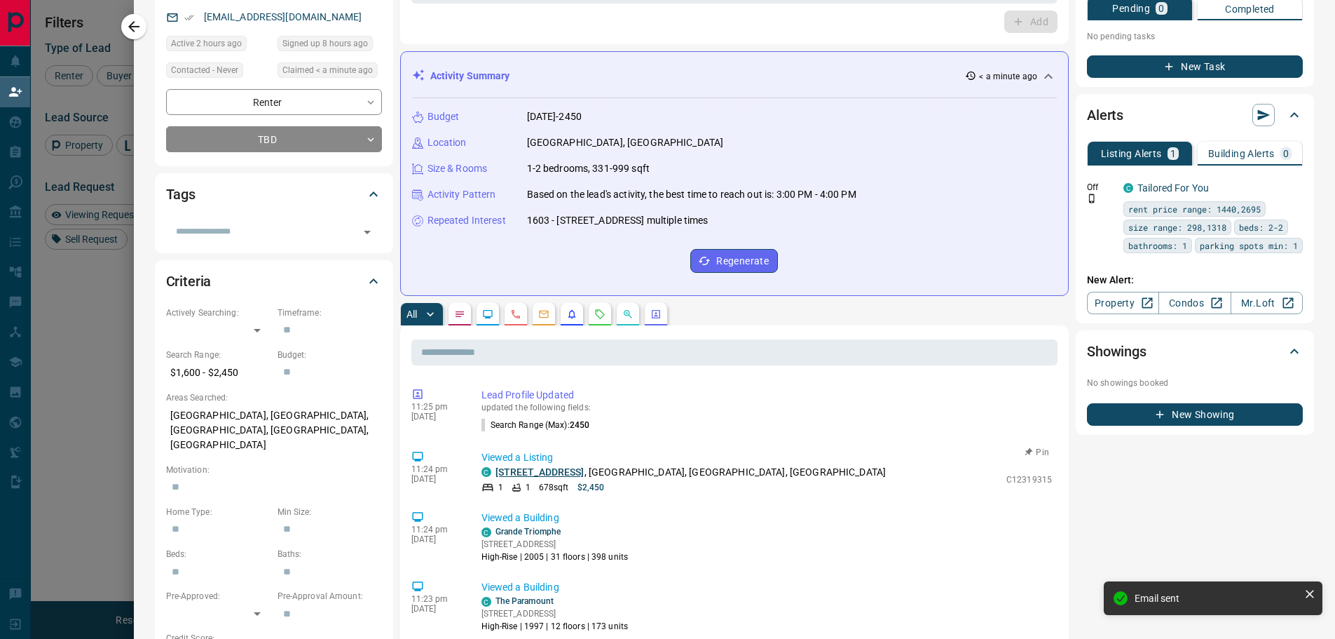
click at [554, 474] on link "[STREET_ADDRESS]" at bounding box center [540, 471] width 89 height 11
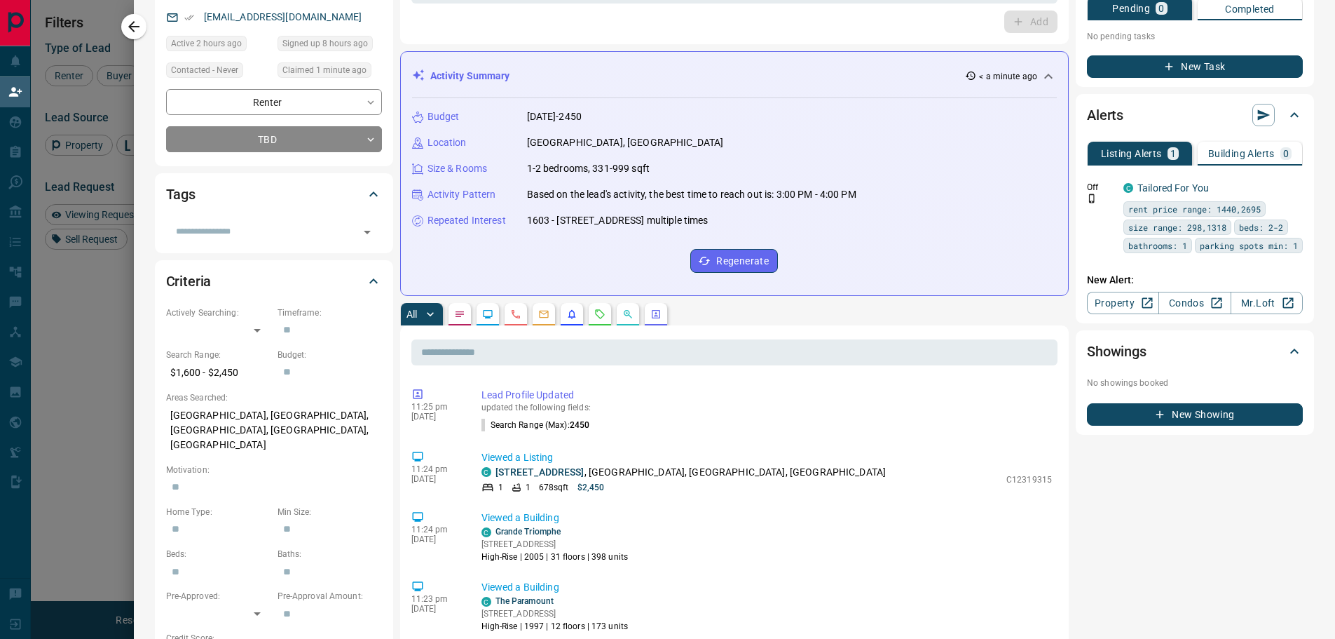
scroll to position [478, 1036]
click at [134, 22] on icon "button" at bounding box center [133, 26] width 11 height 11
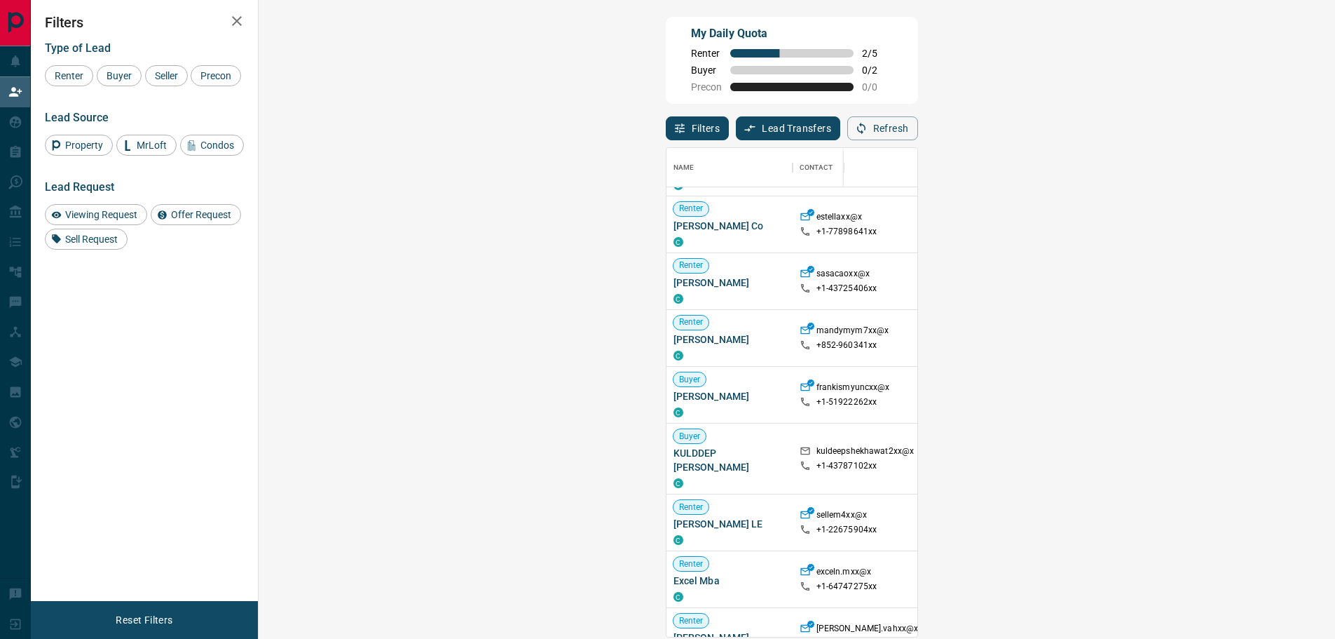
scroll to position [140, 0]
